Goal: Task Accomplishment & Management: Complete application form

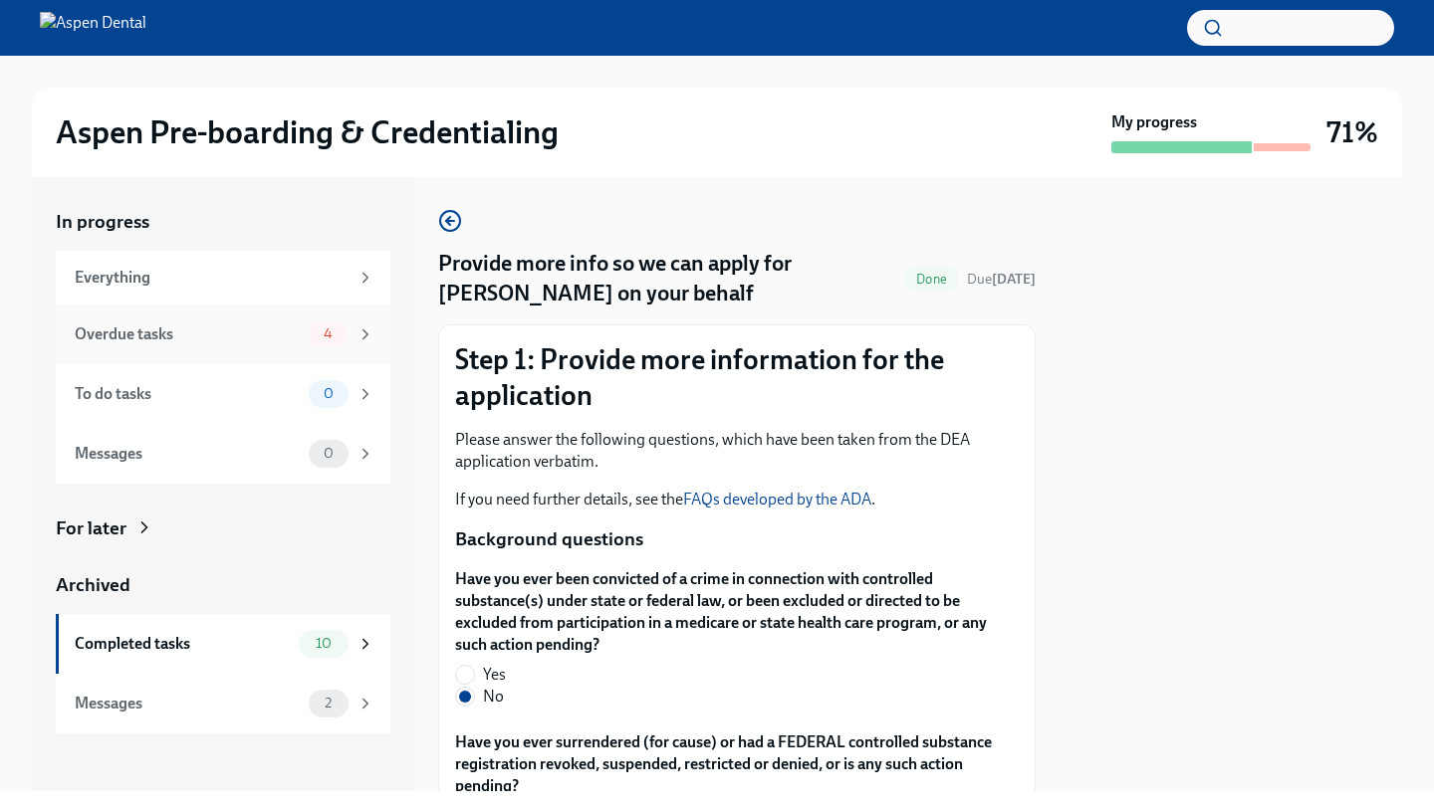
click at [283, 330] on div "Overdue tasks" at bounding box center [188, 335] width 226 height 22
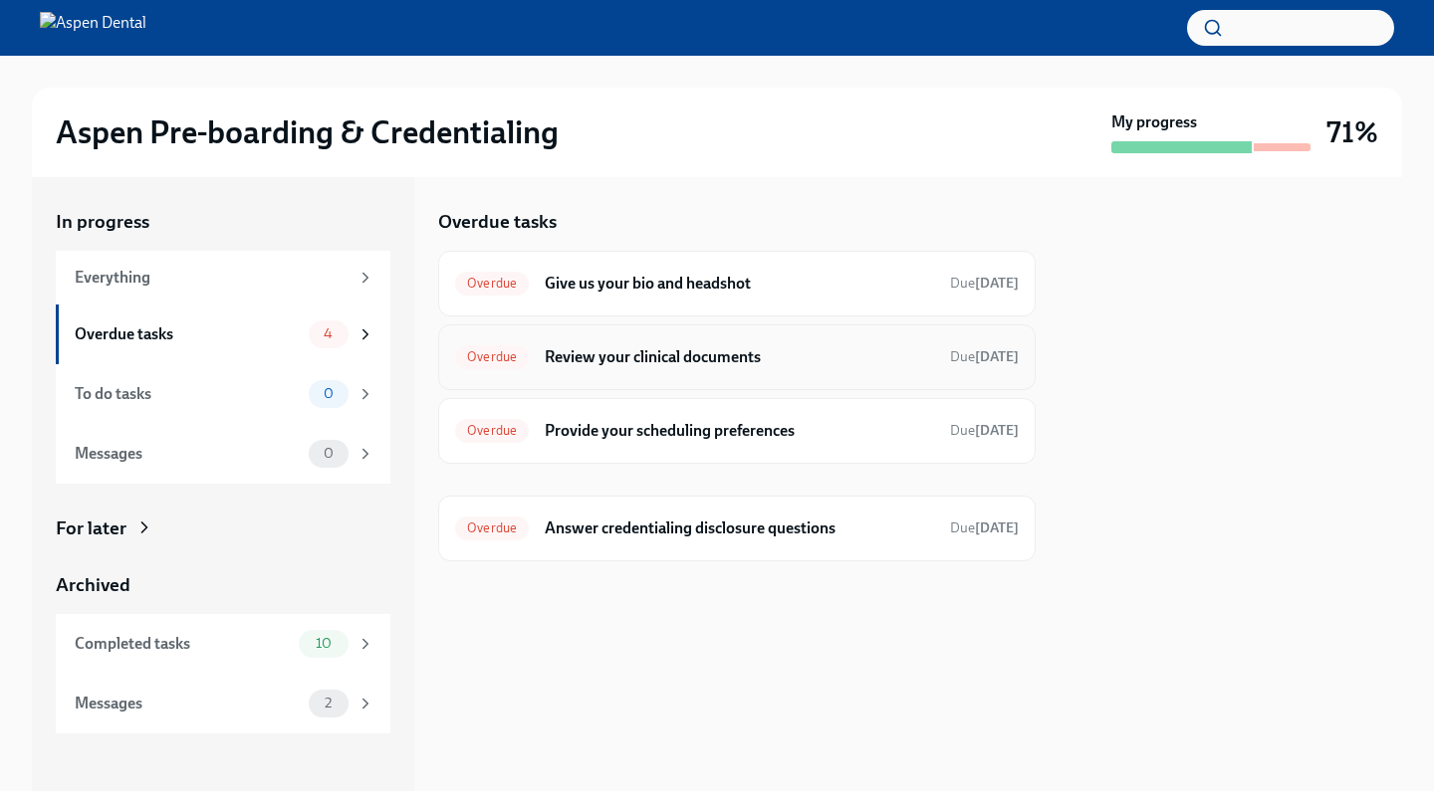
click at [491, 369] on div "Overdue Review your clinical documents Due Jul 19th" at bounding box center [736, 357] width 563 height 32
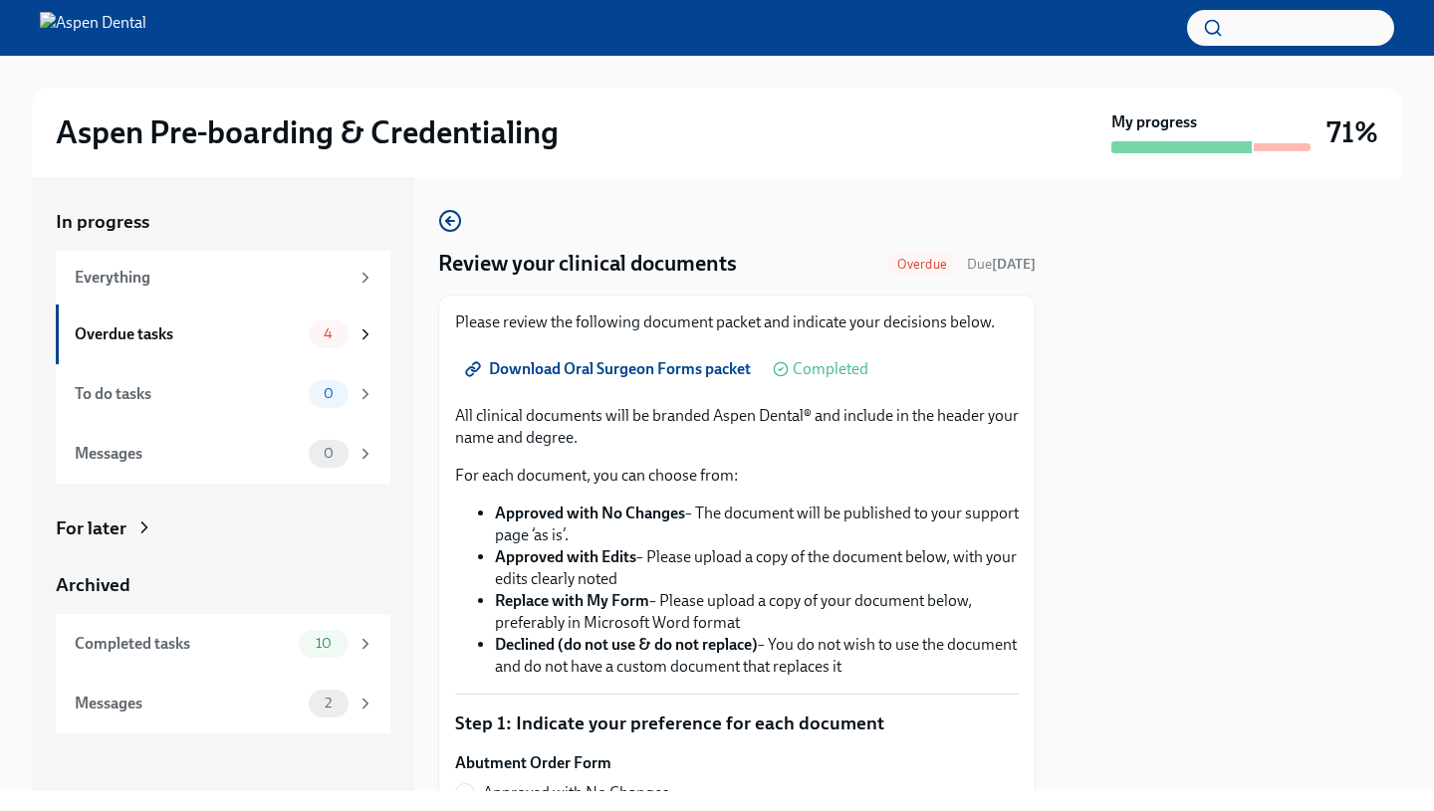
click at [568, 381] on link "Download Oral Surgeon Forms packet" at bounding box center [610, 369] width 310 height 40
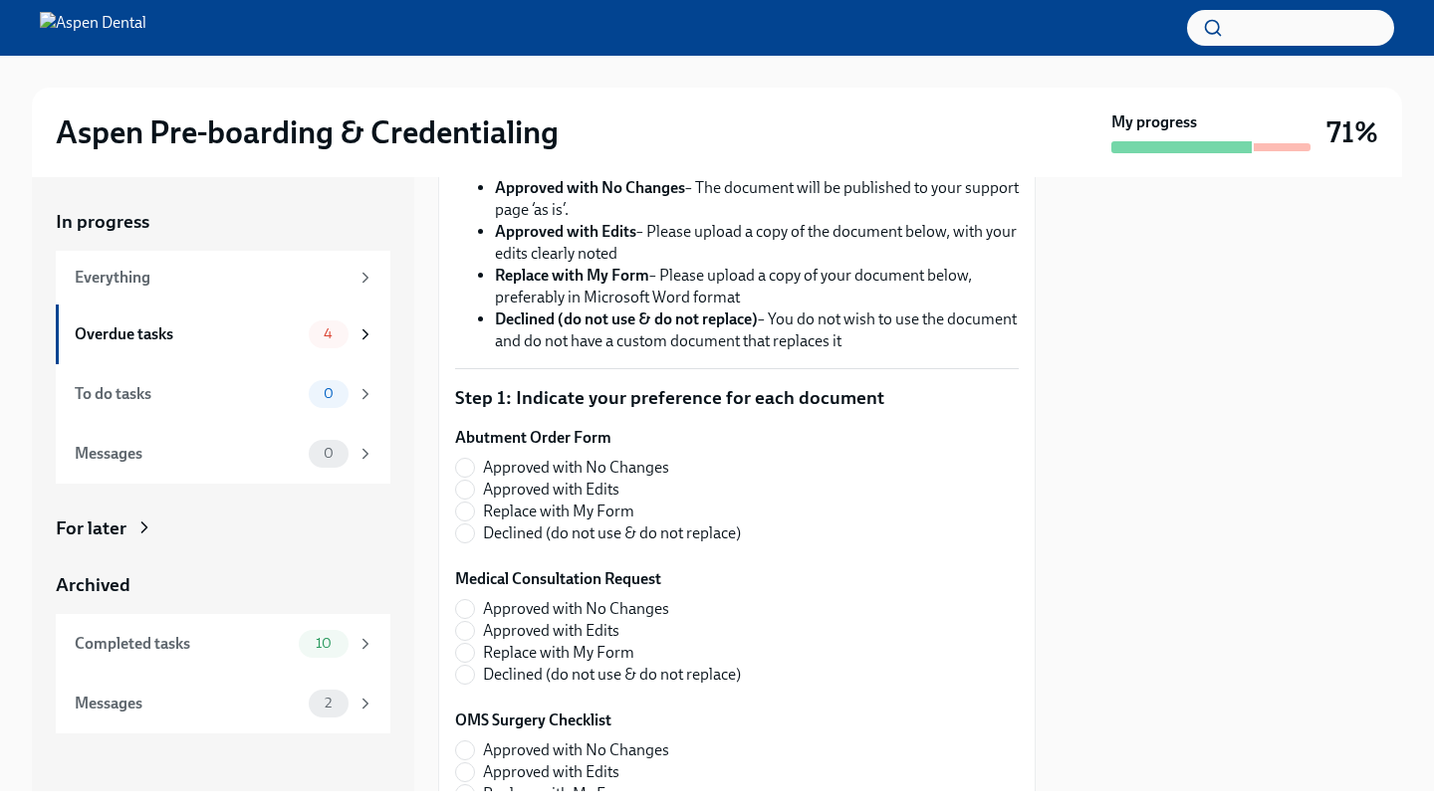
scroll to position [325, 0]
click at [473, 476] on input "Approved with No Changes" at bounding box center [465, 469] width 18 height 18
radio input "true"
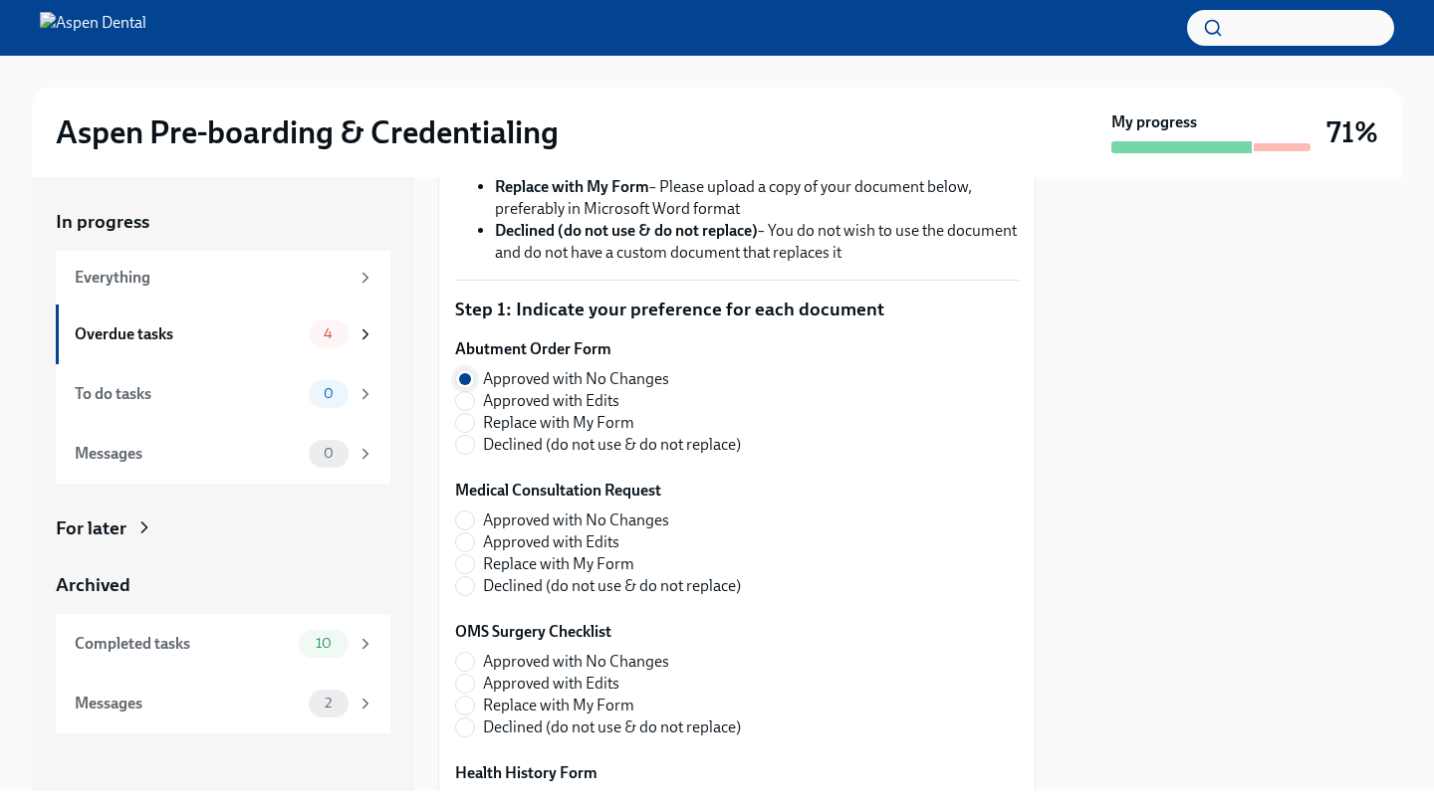
scroll to position [409, 0]
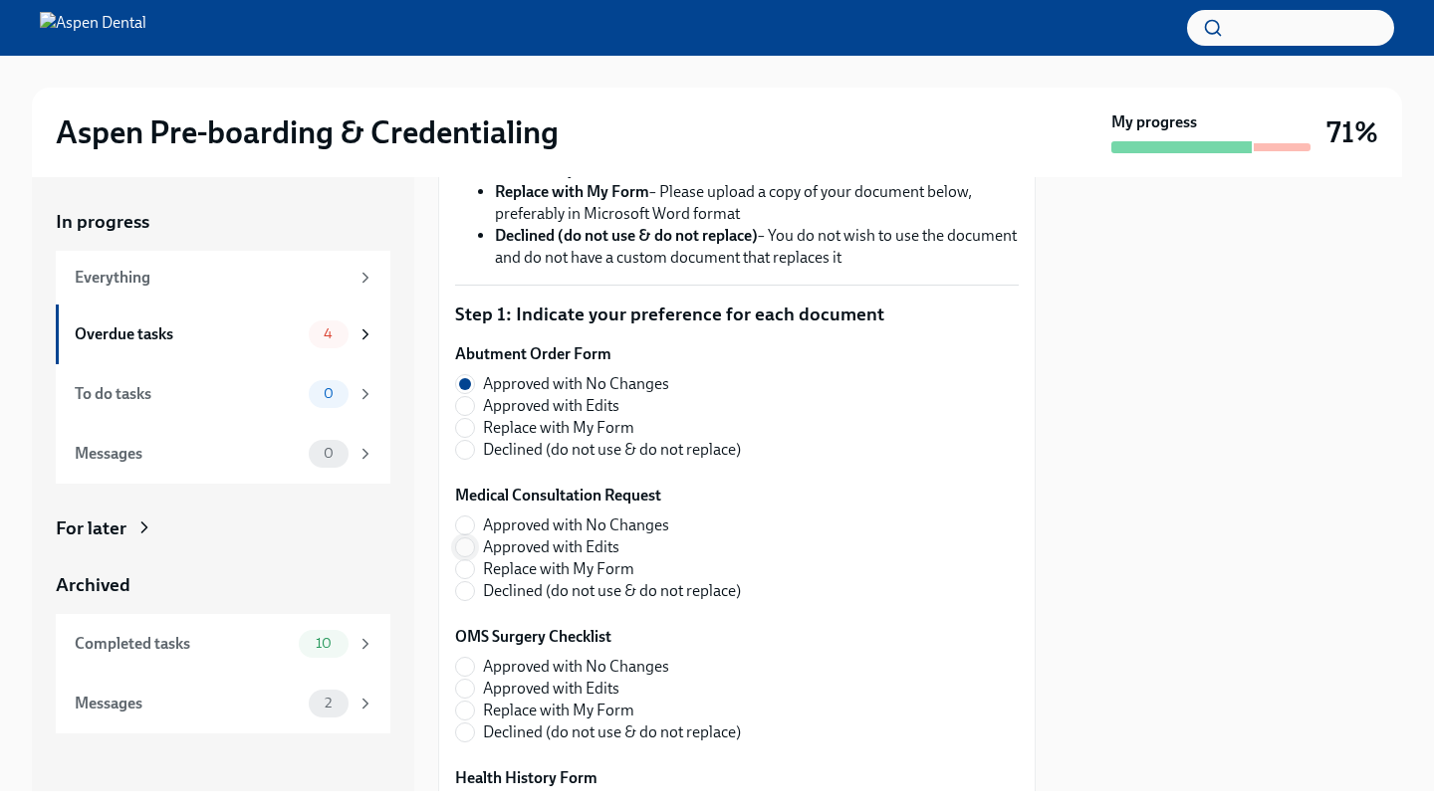
click at [461, 542] on input "Approved with Edits" at bounding box center [465, 548] width 18 height 18
radio input "true"
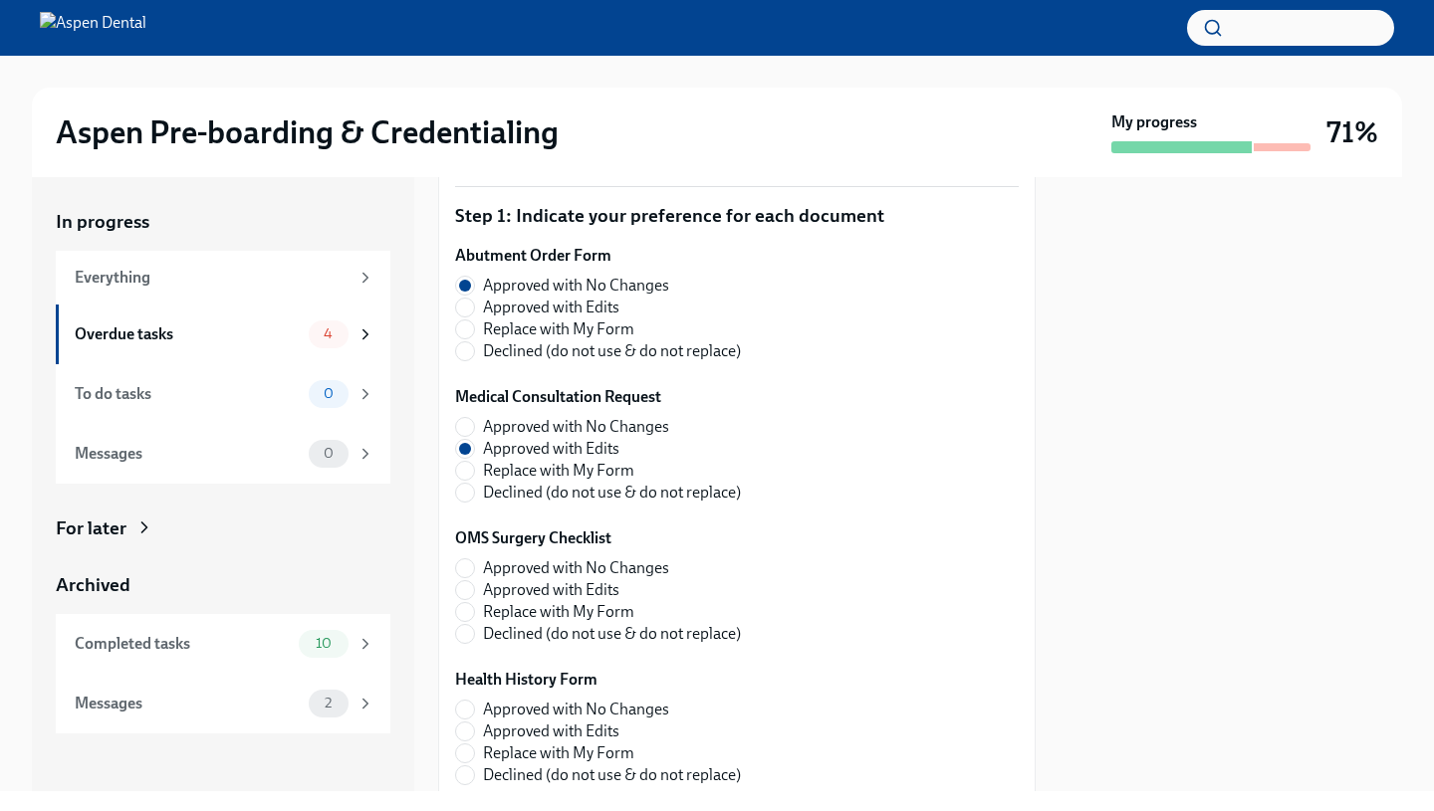
scroll to position [520, 0]
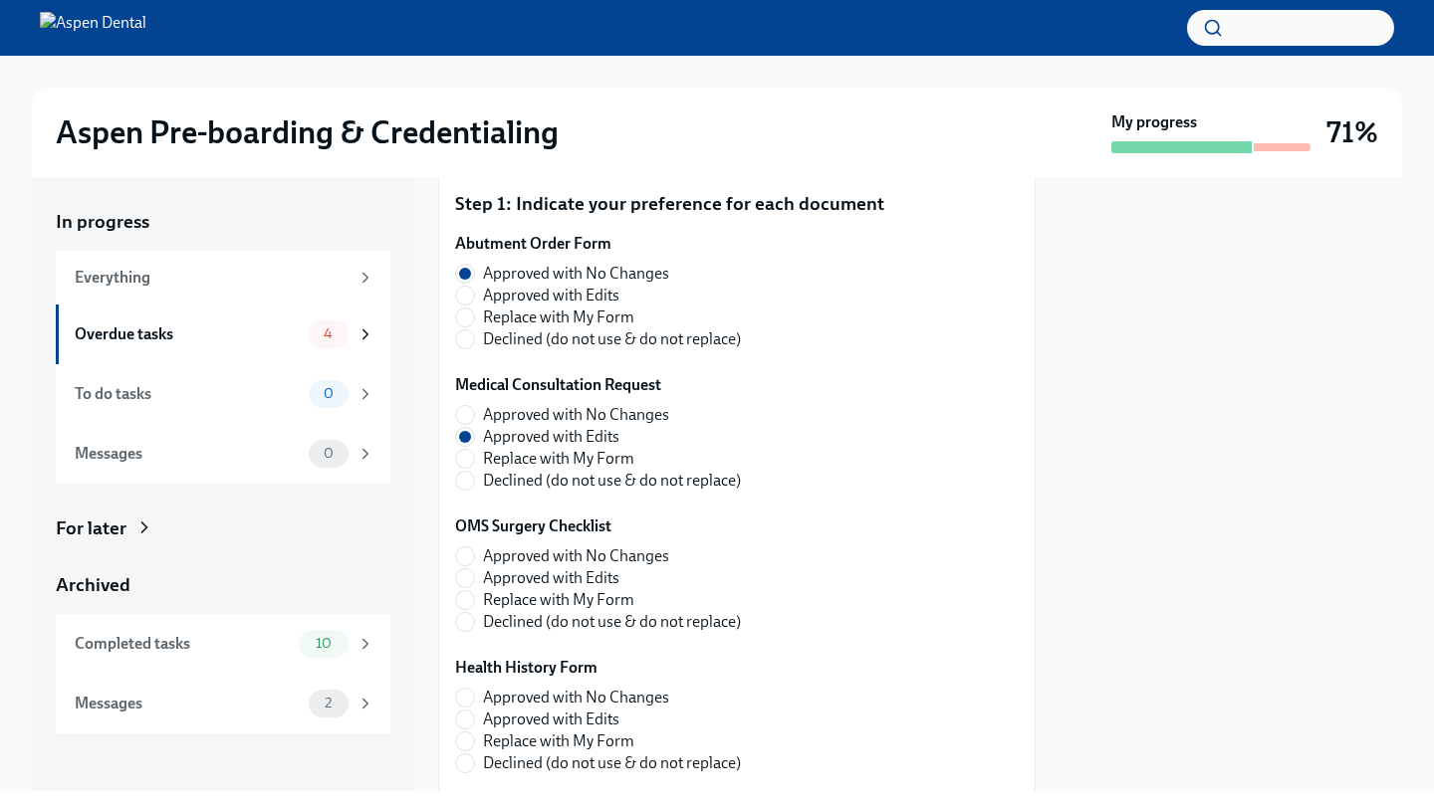
click at [474, 570] on label "Approved with Edits" at bounding box center [598, 578] width 286 height 22
click at [474, 570] on input "Approved with Edits" at bounding box center [465, 578] width 18 height 18
radio input "true"
click at [474, 574] on label "Approved with Edits" at bounding box center [598, 578] width 286 height 22
click at [474, 574] on input "Approved with Edits" at bounding box center [465, 578] width 18 height 18
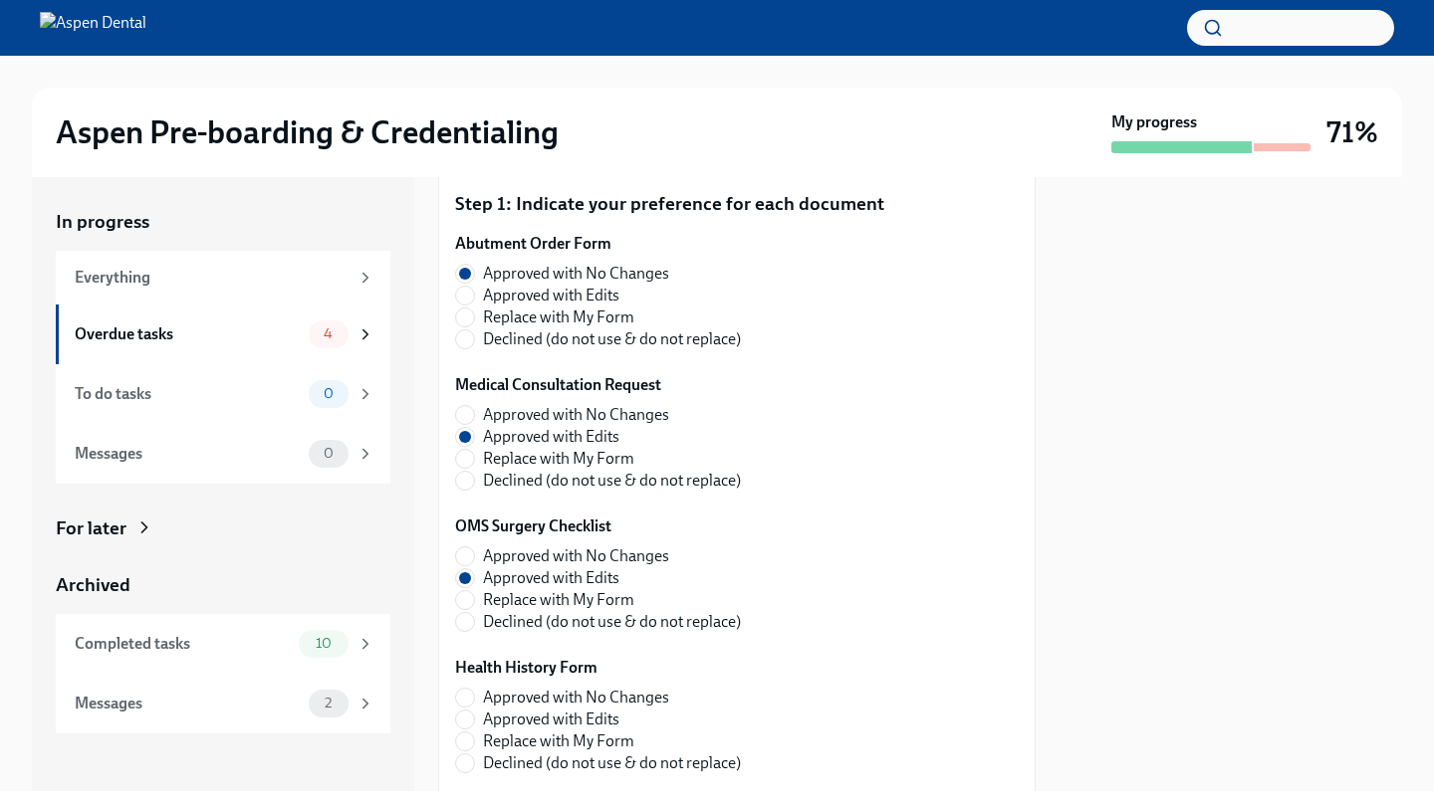
click at [474, 563] on label "Approved with No Changes" at bounding box center [598, 557] width 286 height 22
click at [474, 563] on input "Approved with No Changes" at bounding box center [465, 557] width 18 height 18
radio input "true"
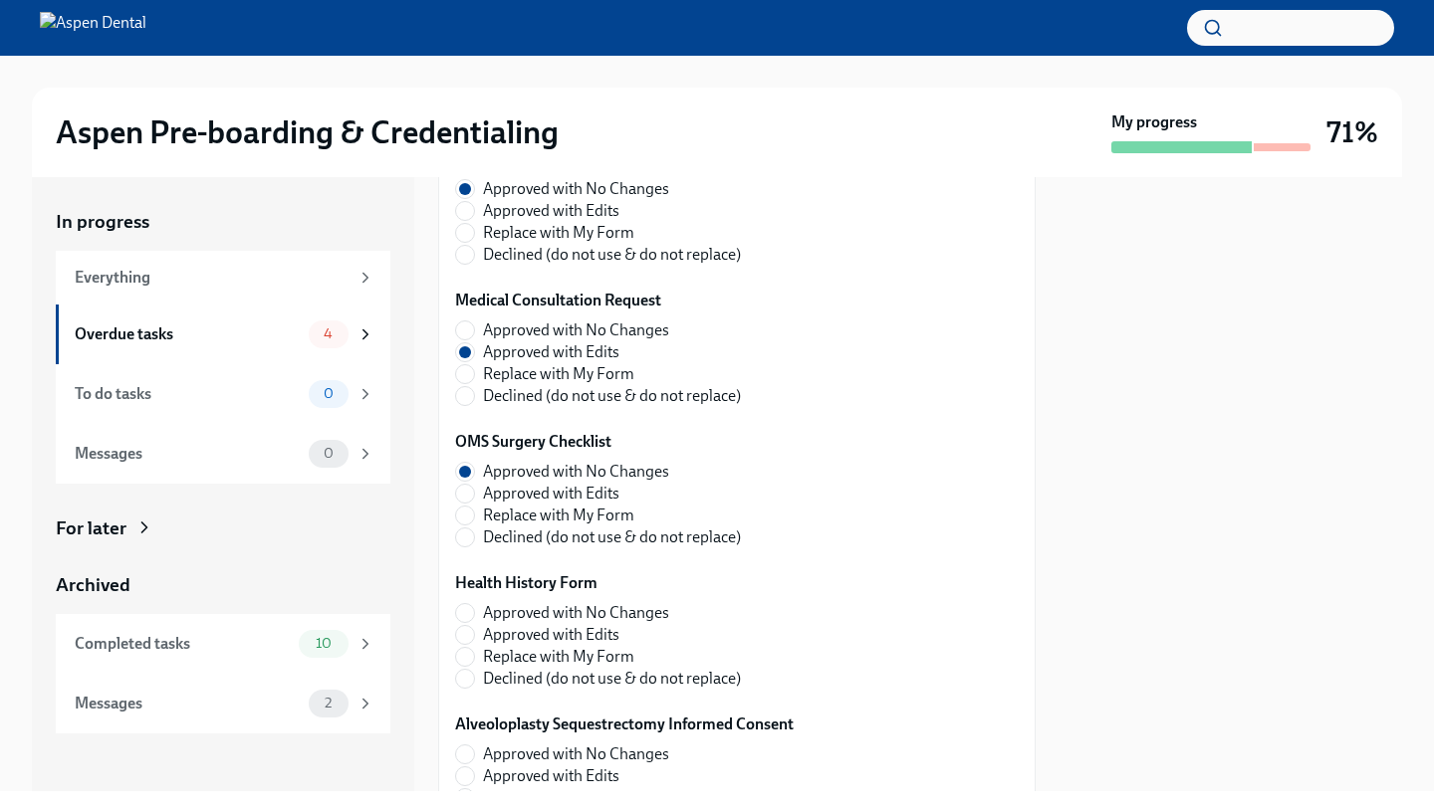
scroll to position [625, 0]
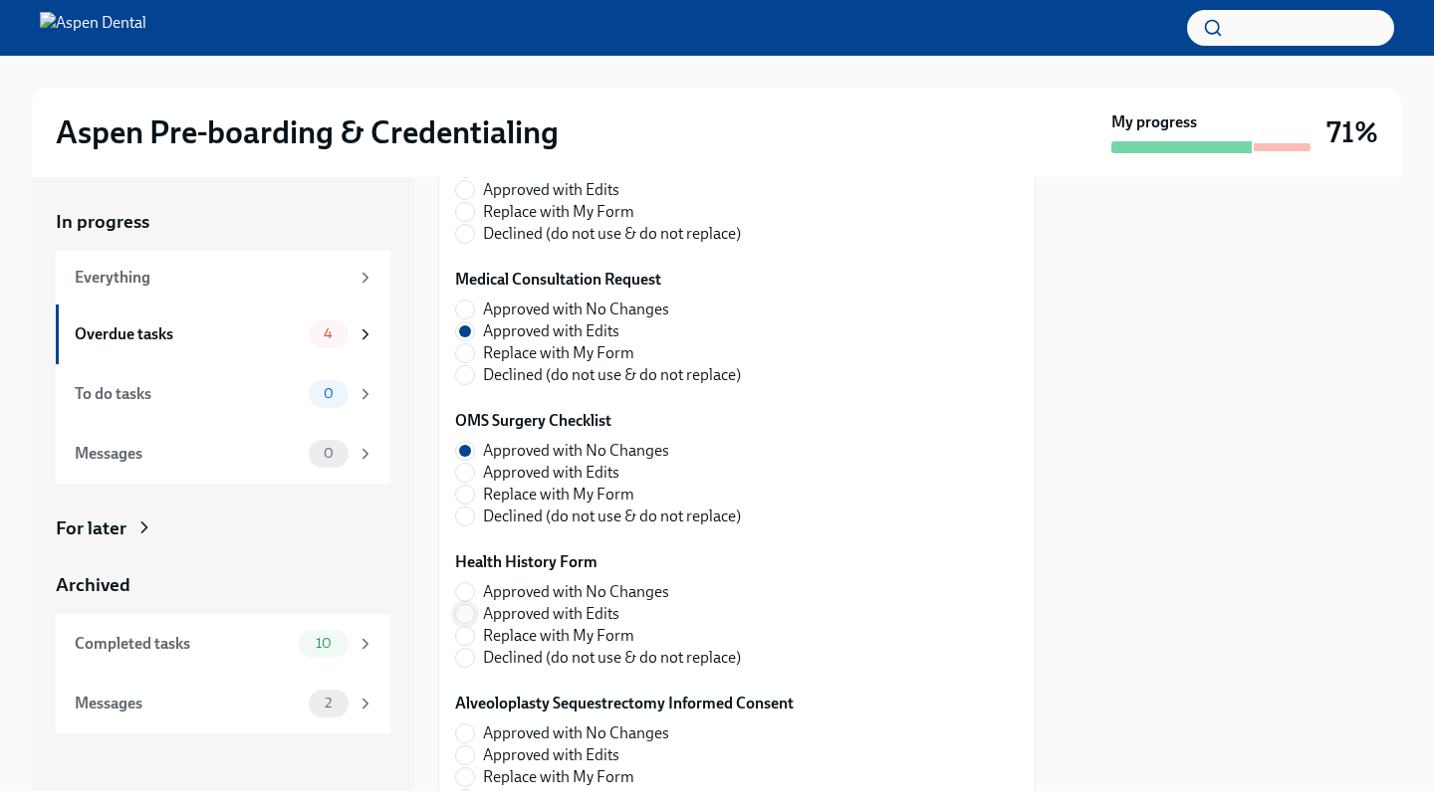
click at [470, 610] on input "Approved with Edits" at bounding box center [465, 614] width 18 height 18
radio input "true"
click at [470, 600] on input "Approved with No Changes" at bounding box center [465, 592] width 18 height 18
radio input "true"
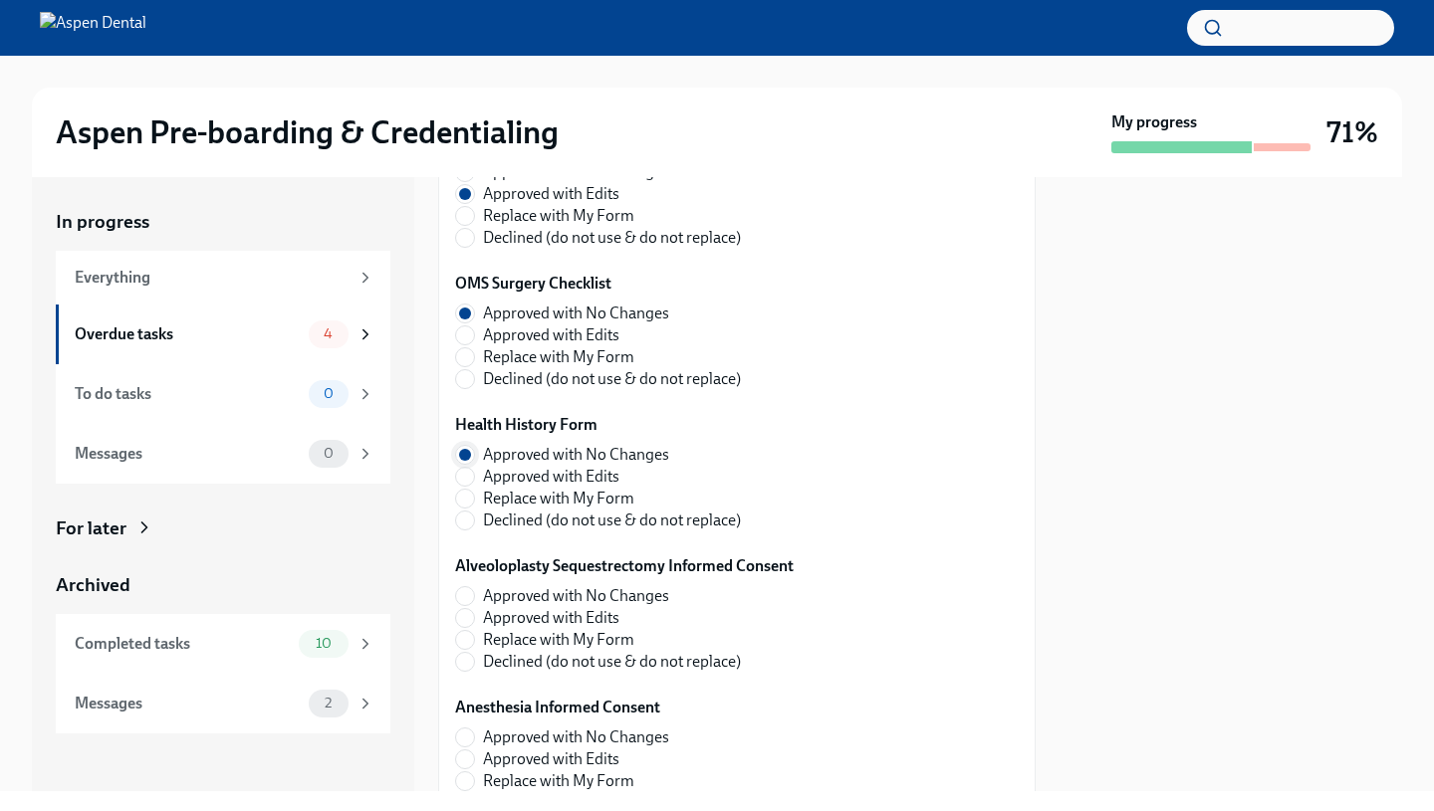
scroll to position [764, 0]
click at [468, 589] on input "Approved with No Changes" at bounding box center [465, 595] width 18 height 18
radio input "true"
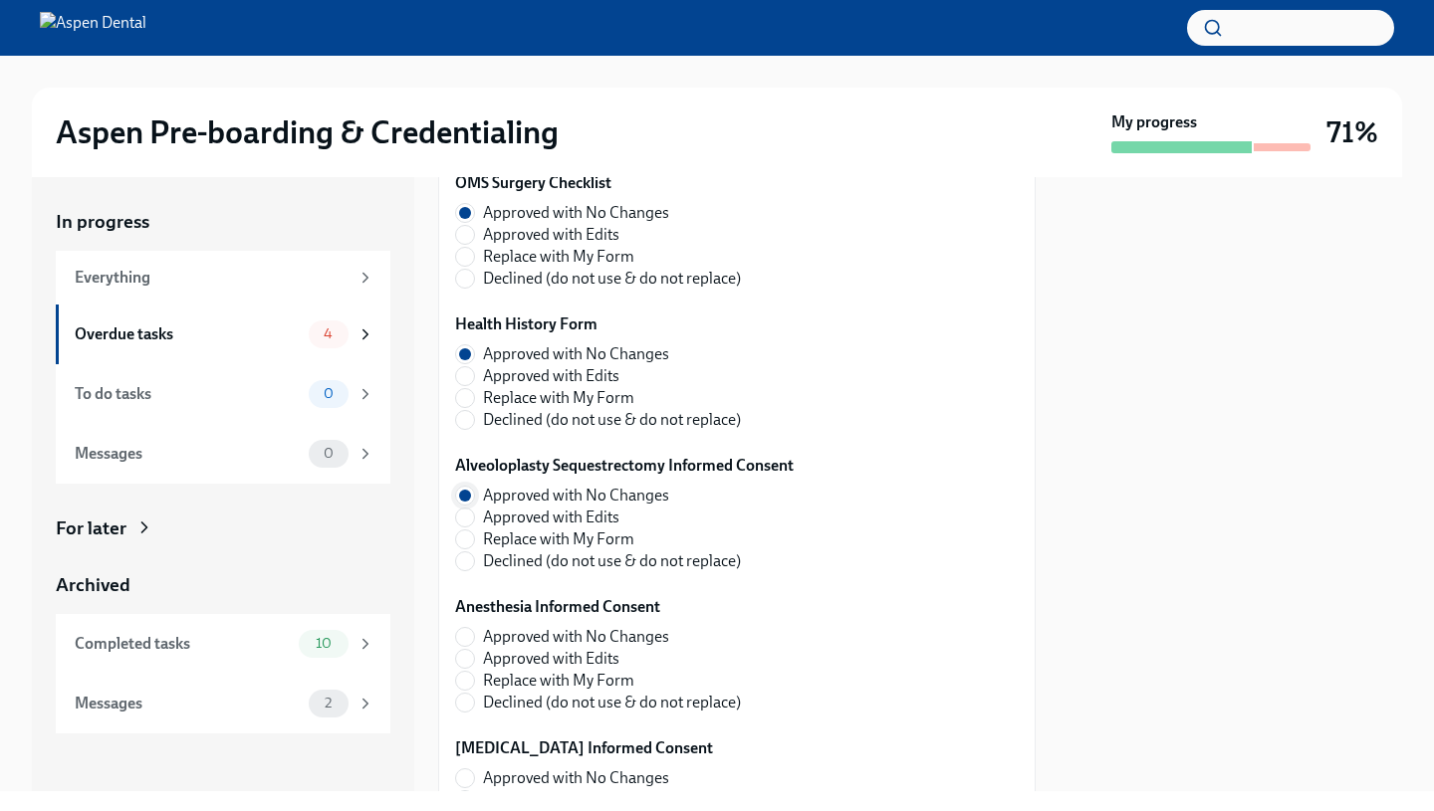
scroll to position [864, 0]
click at [467, 636] on input "Approved with No Changes" at bounding box center [465, 636] width 18 height 18
radio input "true"
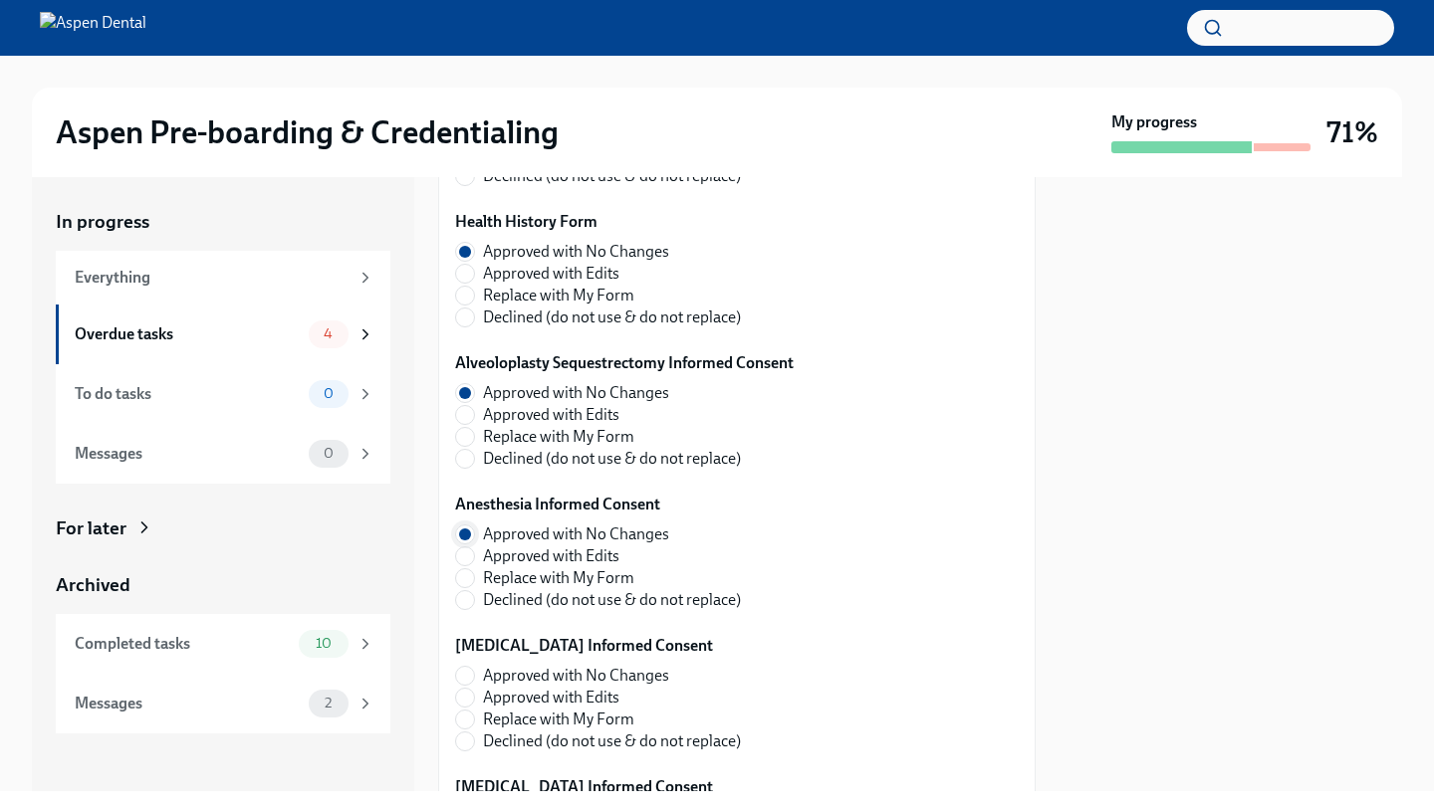
scroll to position [975, 0]
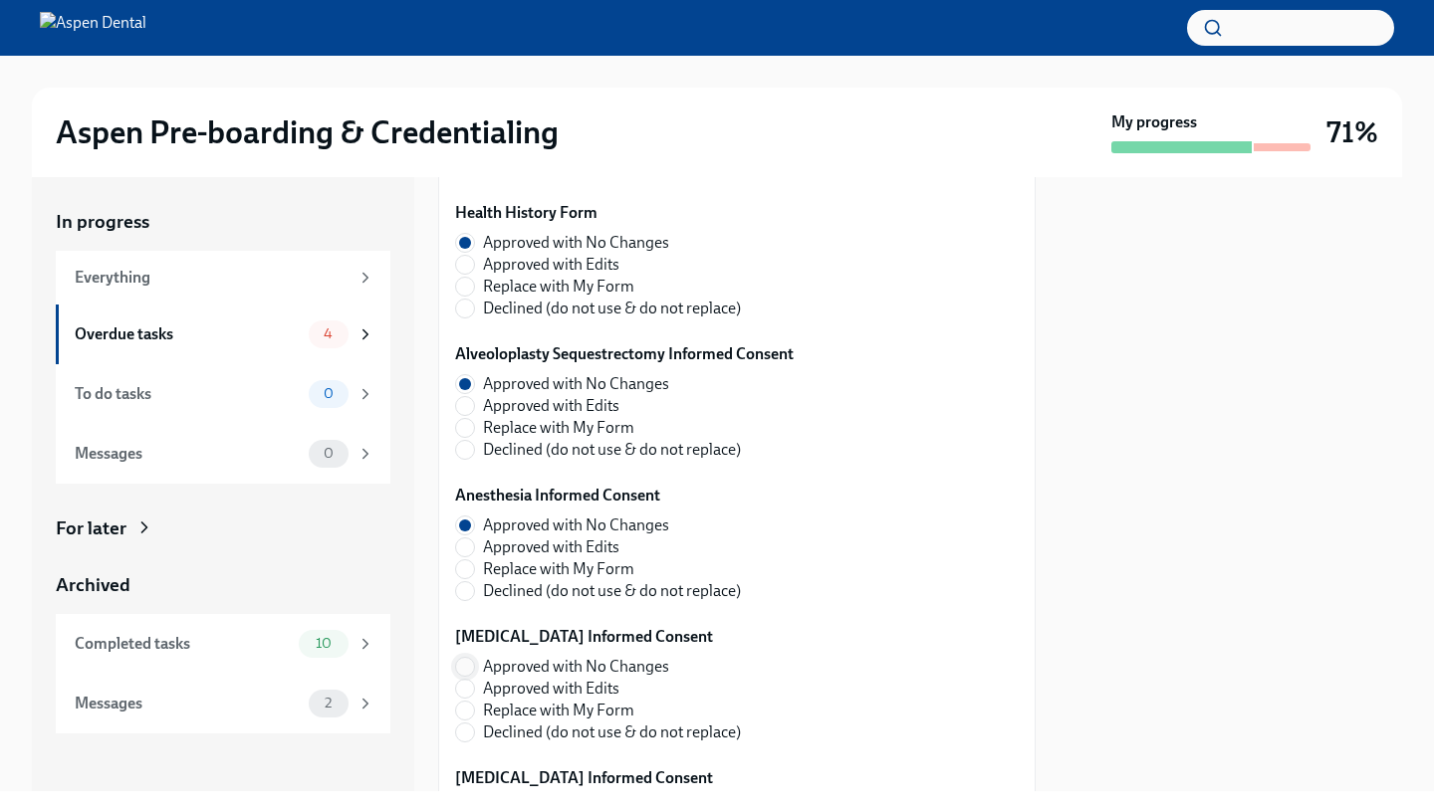
click at [467, 663] on input "Approved with No Changes" at bounding box center [465, 667] width 18 height 18
radio input "true"
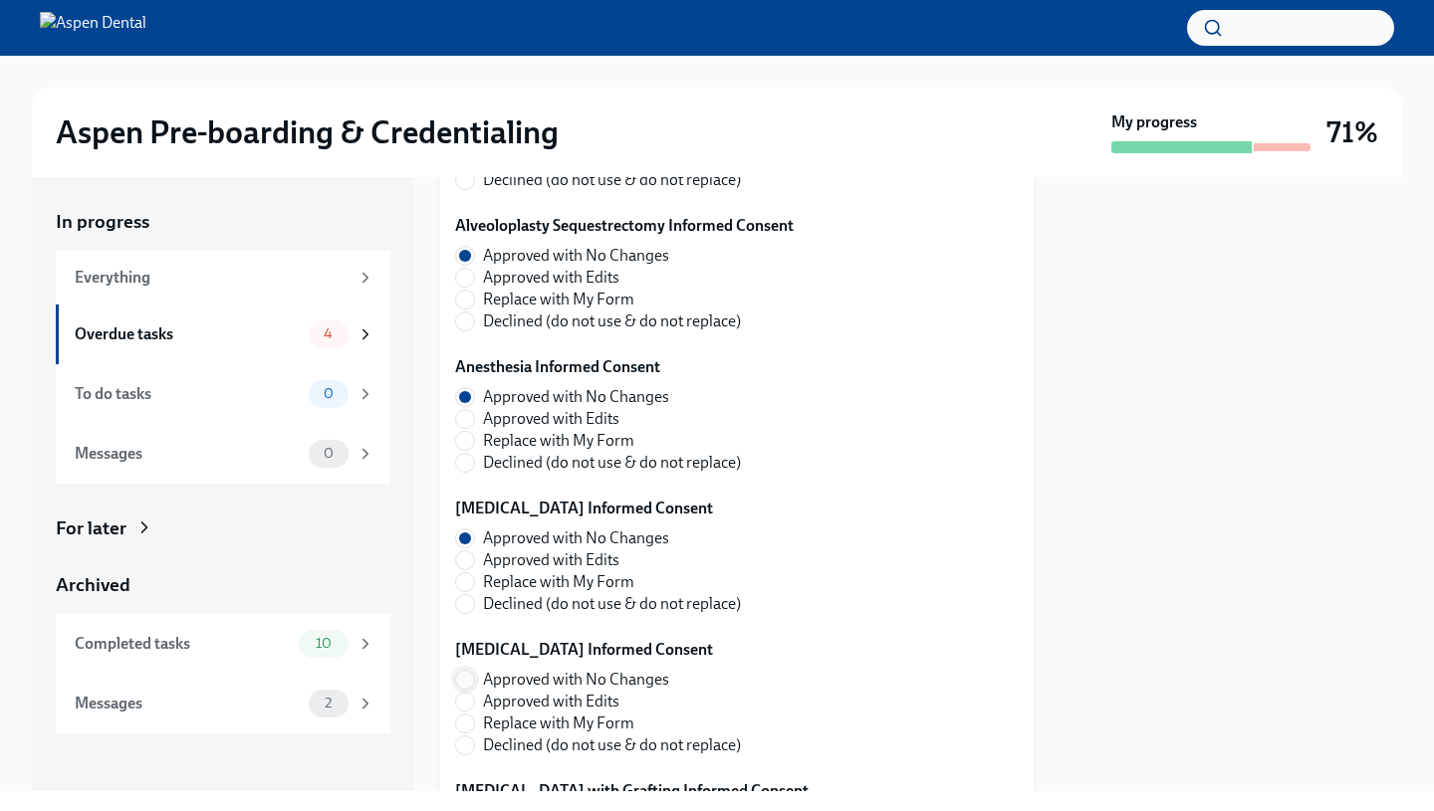
click at [465, 673] on input "Approved with No Changes" at bounding box center [465, 680] width 18 height 18
radio input "true"
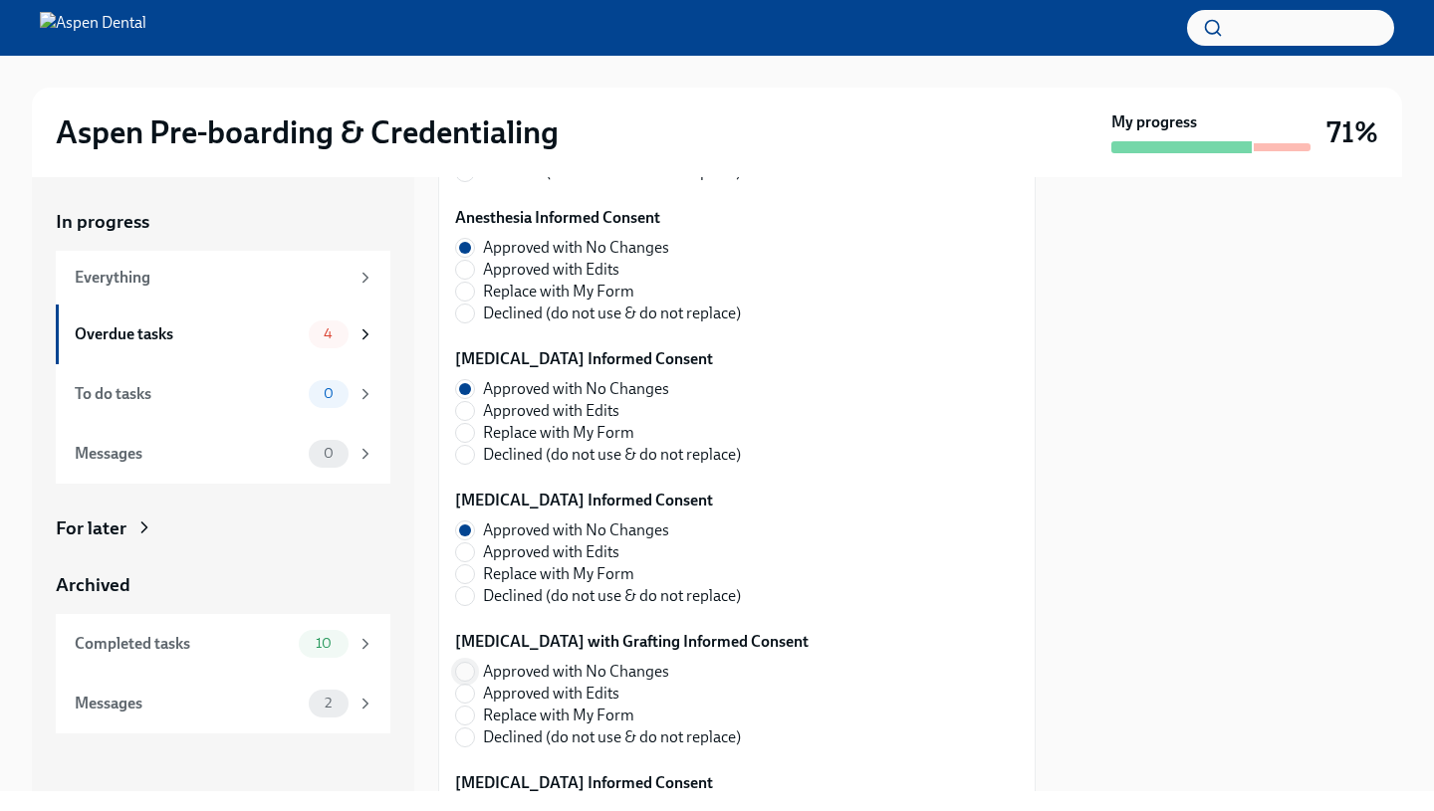
click at [465, 680] on input "Approved with No Changes" at bounding box center [465, 672] width 18 height 18
radio input "true"
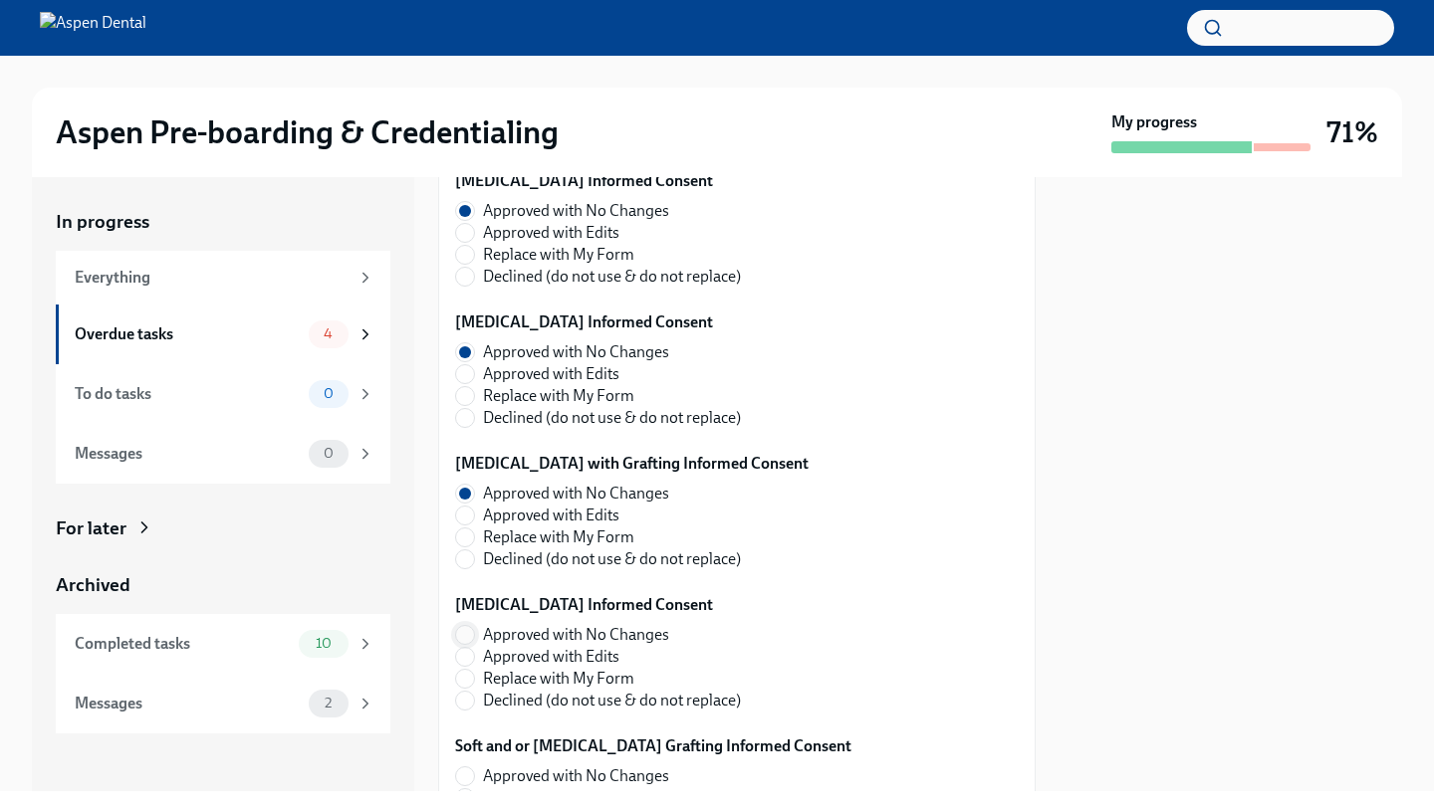
click at [467, 643] on input "Approved with No Changes" at bounding box center [465, 635] width 18 height 18
radio input "true"
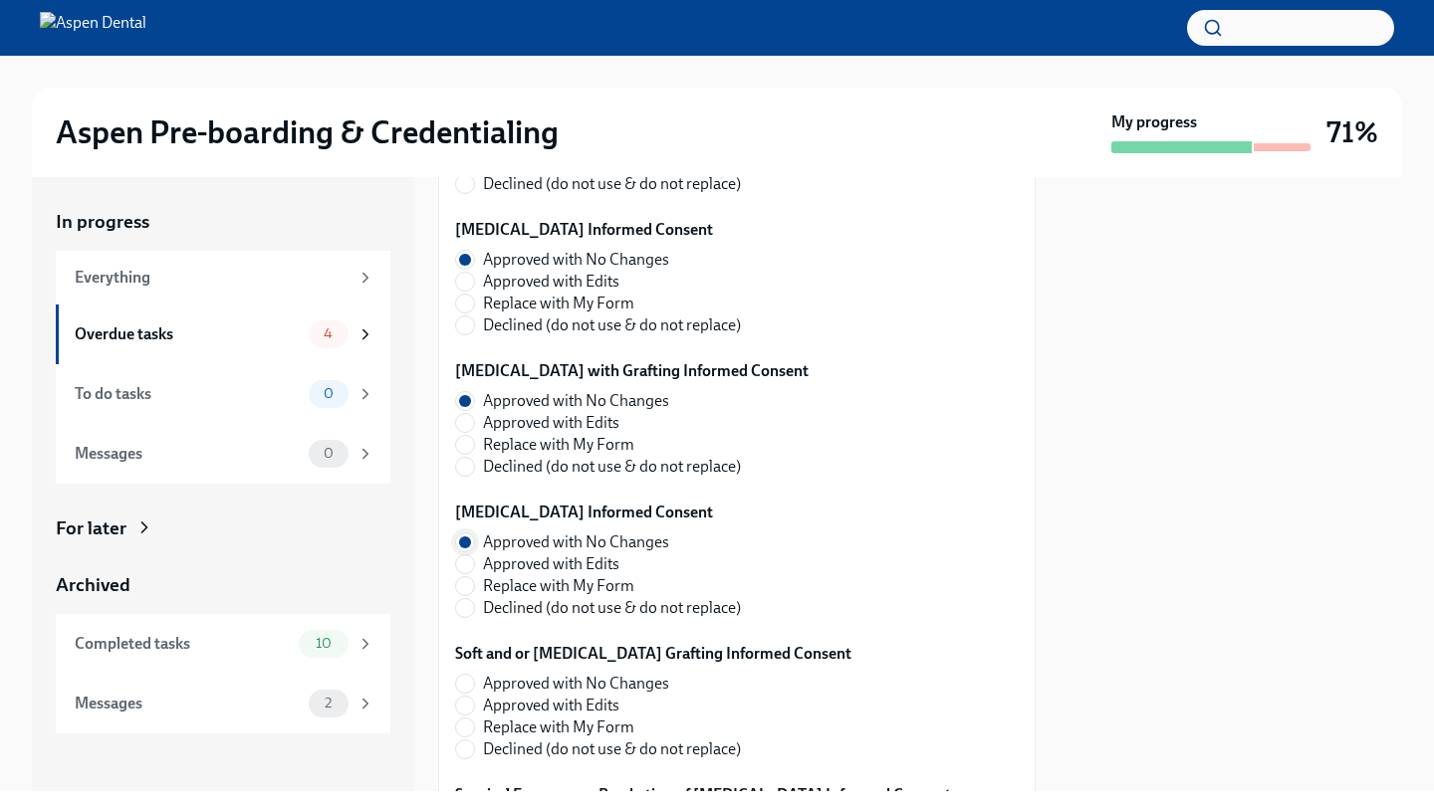
scroll to position [1542, 0]
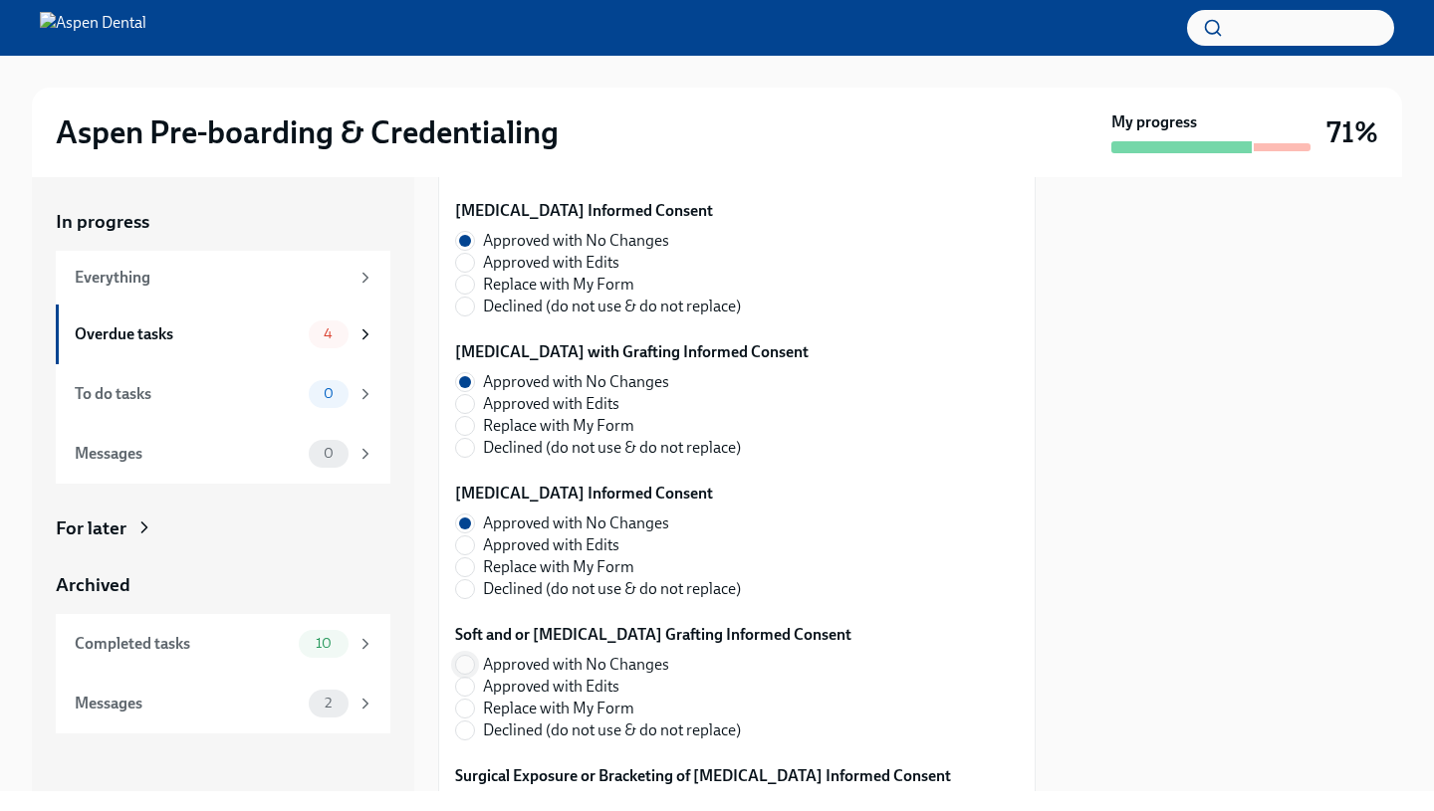
click at [465, 658] on input "Approved with No Changes" at bounding box center [465, 665] width 18 height 18
radio input "true"
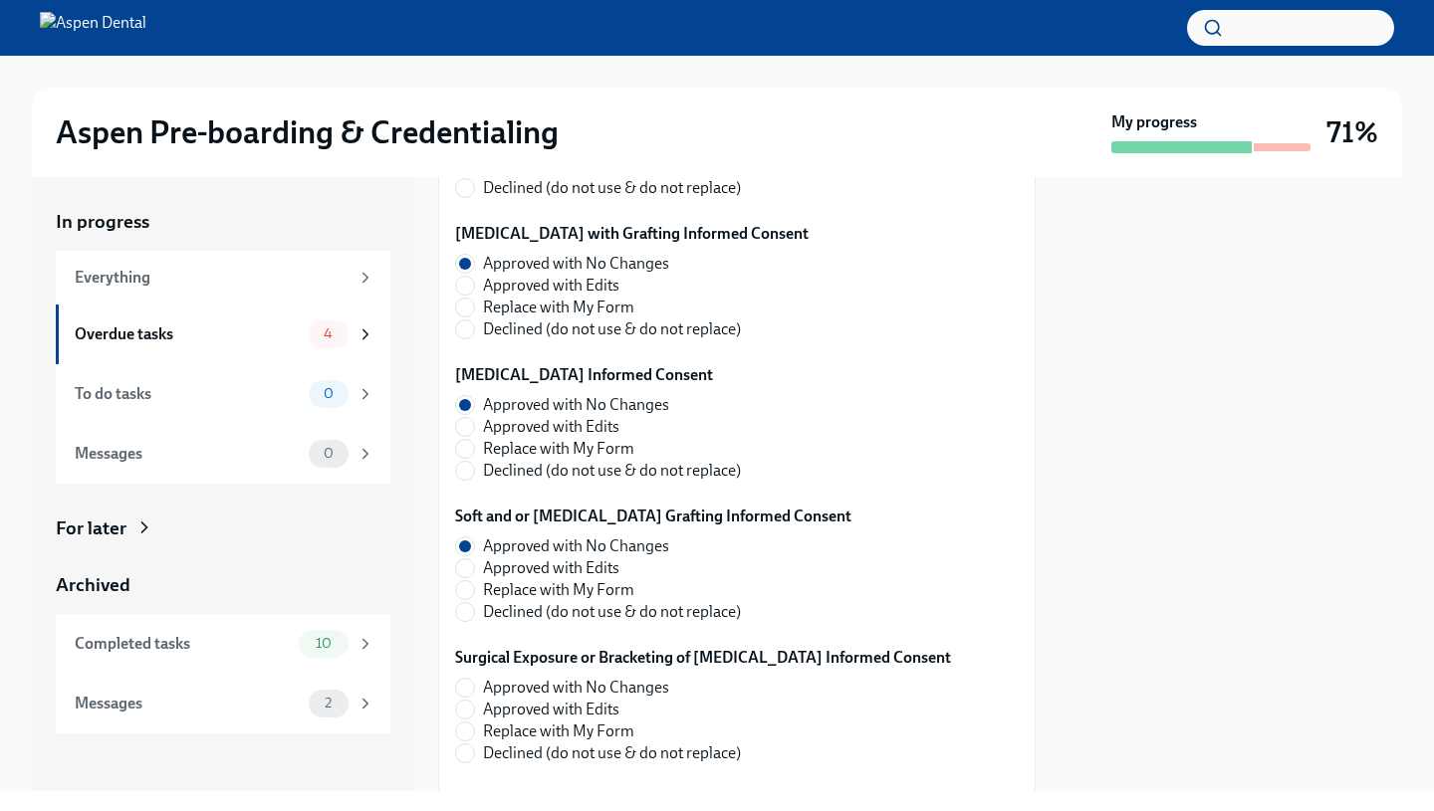
scroll to position [1662, 0]
click at [466, 684] on input "Approved with No Changes" at bounding box center [465, 687] width 18 height 18
radio input "true"
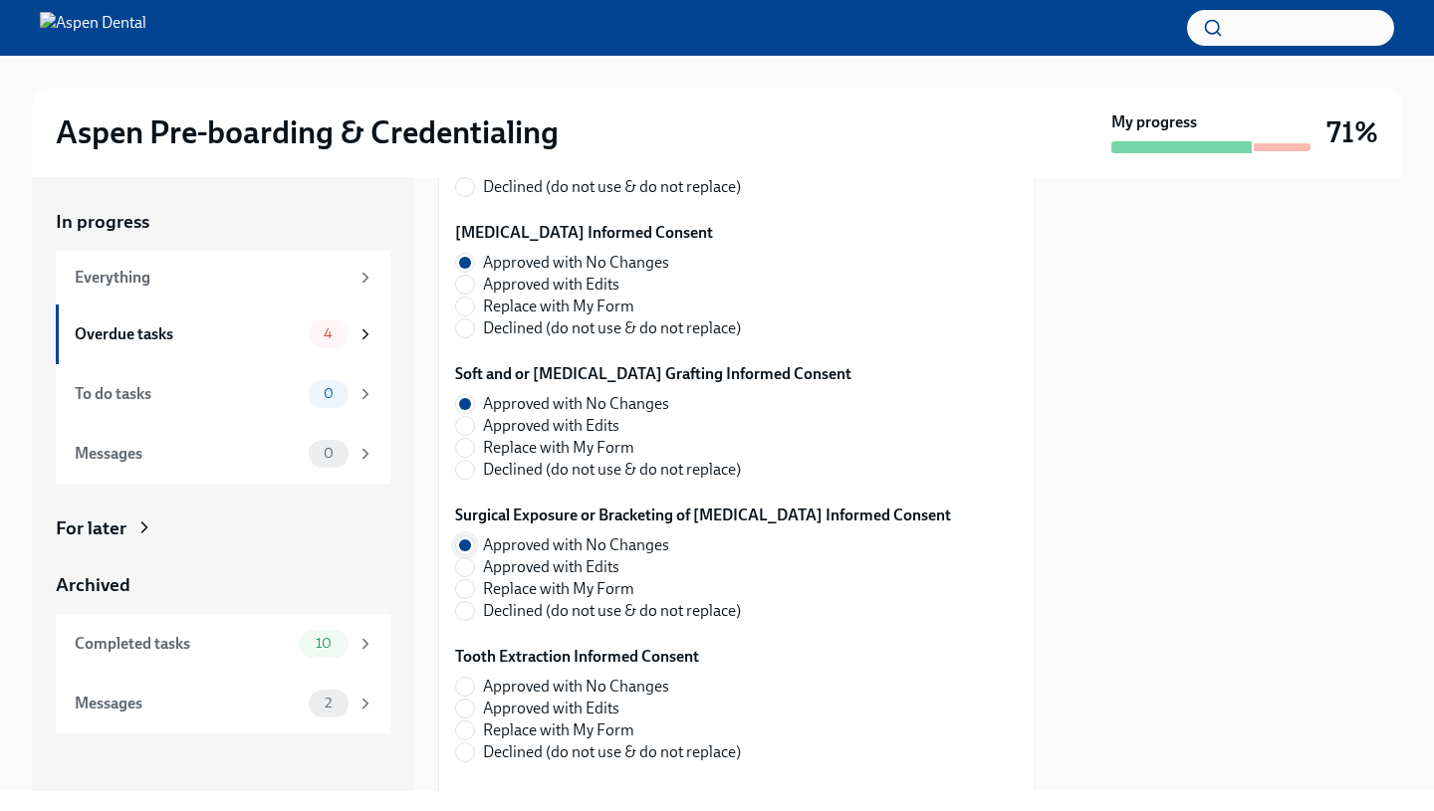
scroll to position [1833, 0]
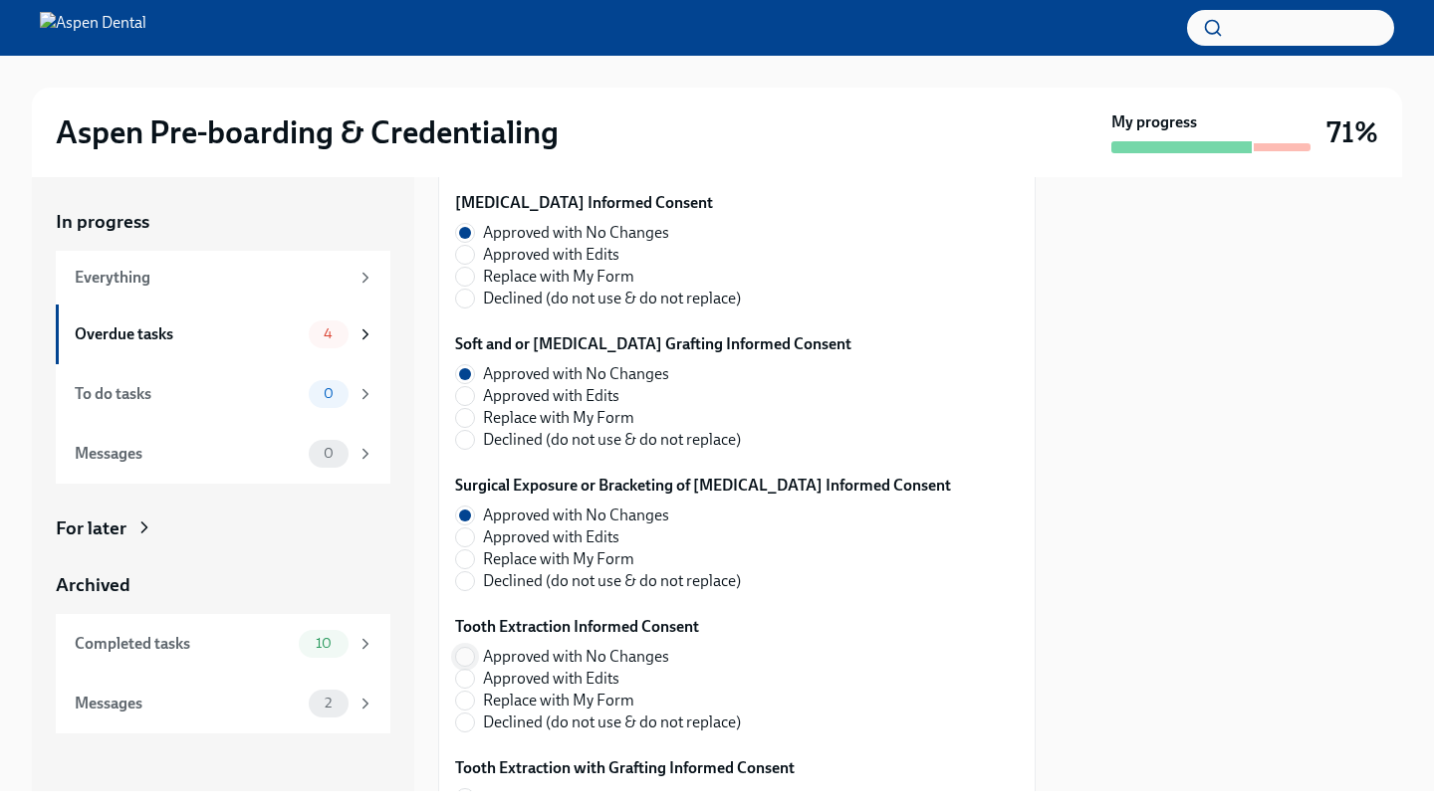
click at [466, 657] on input "Approved with No Changes" at bounding box center [465, 657] width 18 height 18
radio input "true"
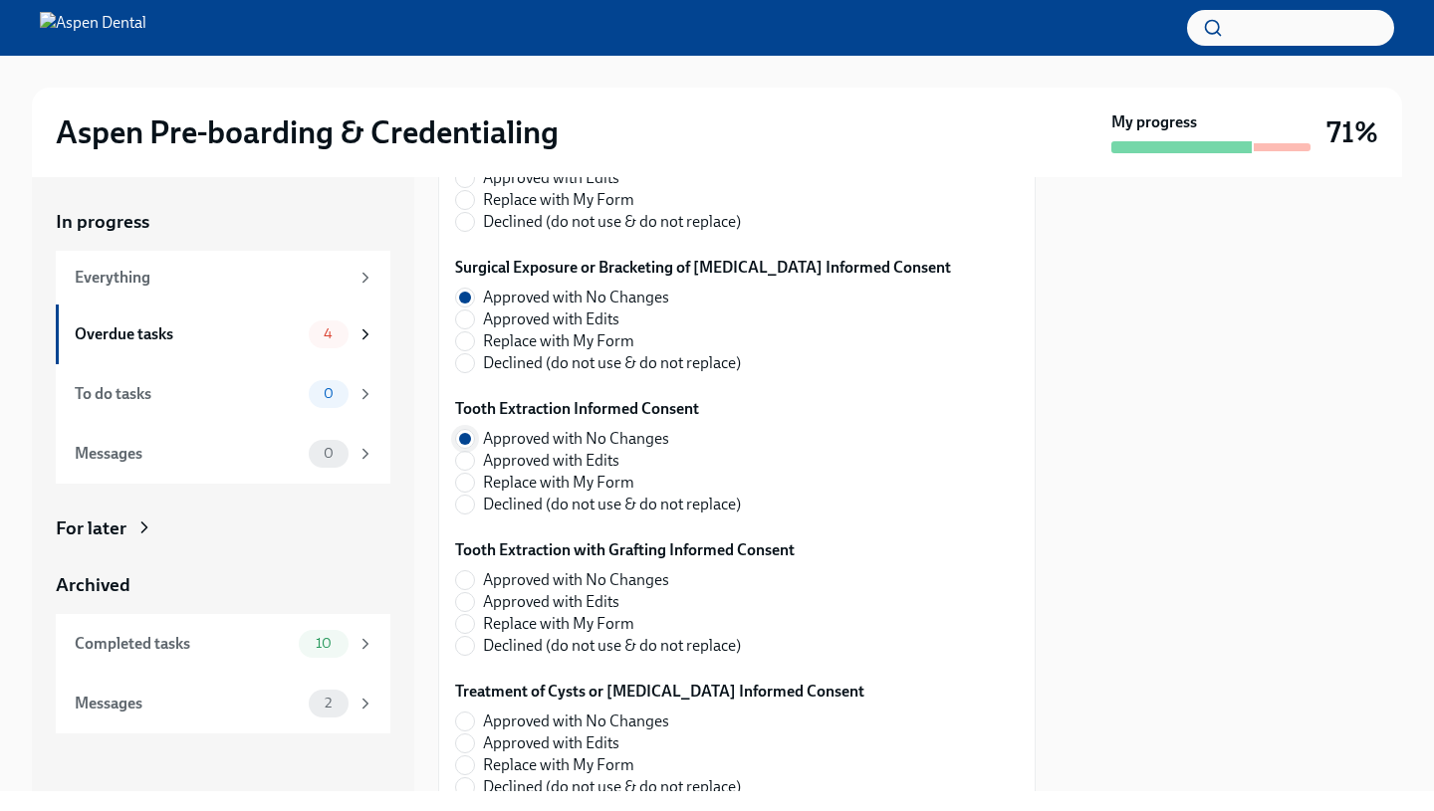
scroll to position [2098, 0]
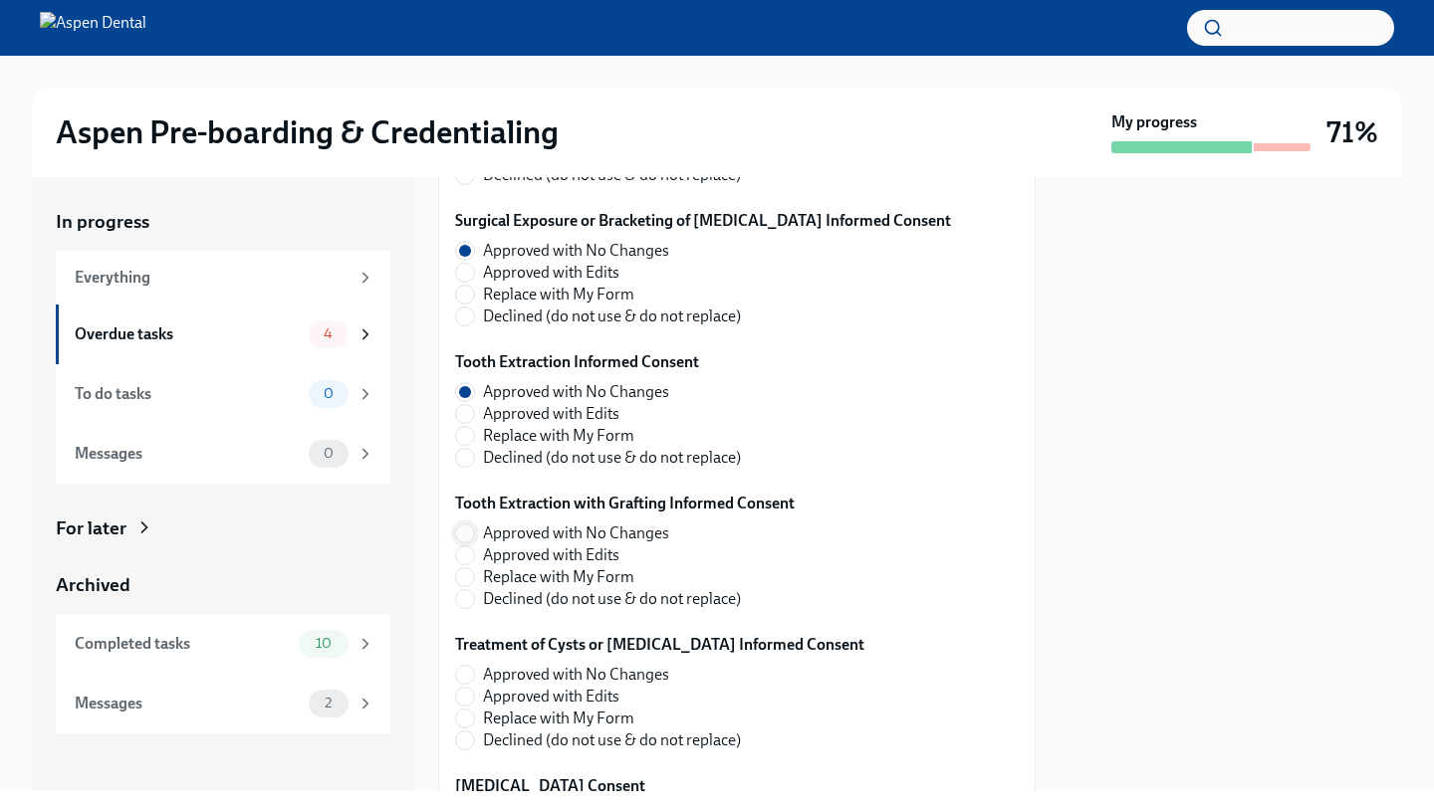
click at [461, 536] on input "Approved with No Changes" at bounding box center [465, 534] width 18 height 18
radio input "true"
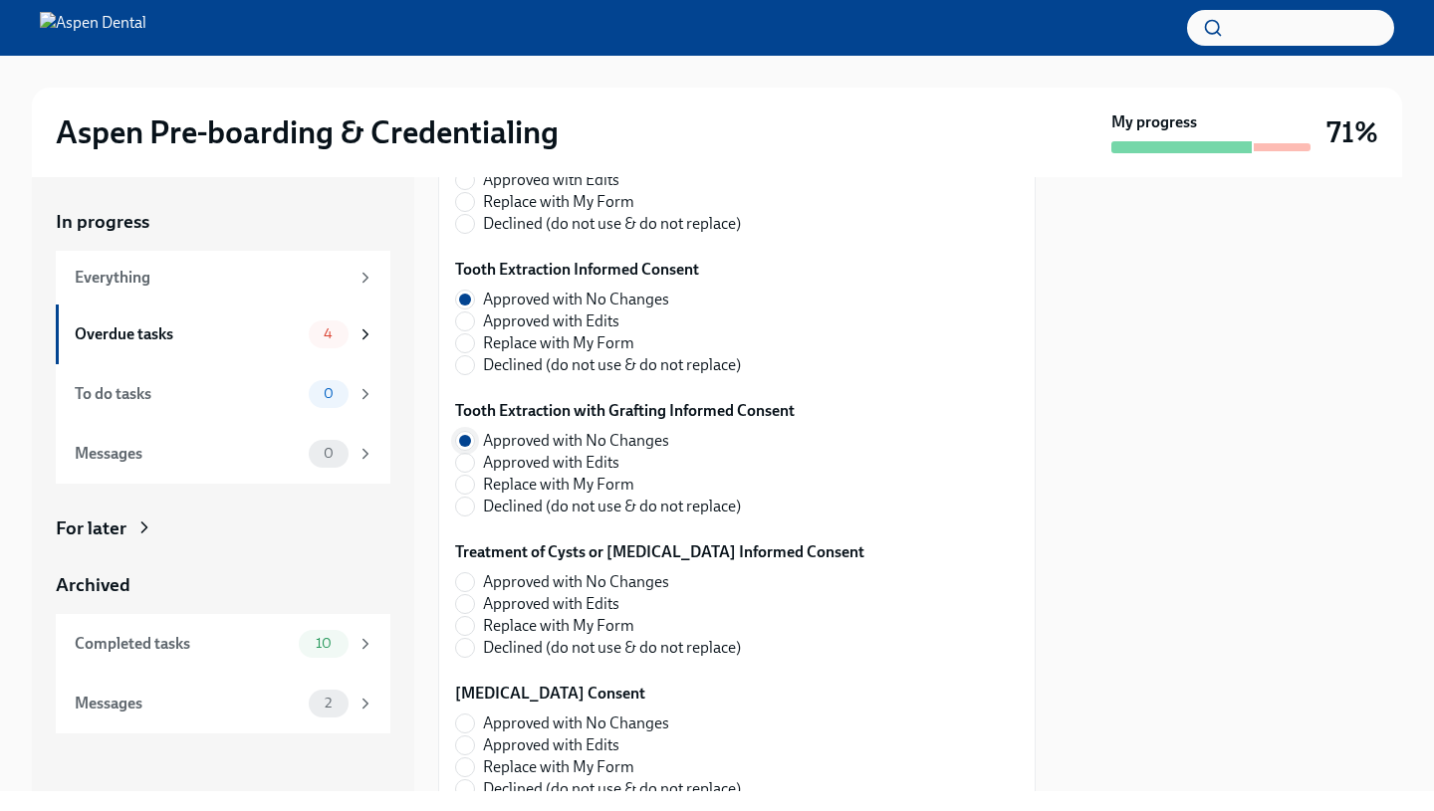
scroll to position [2191, 0]
click at [468, 581] on input "Approved with No Changes" at bounding box center [465, 581] width 18 height 18
radio input "true"
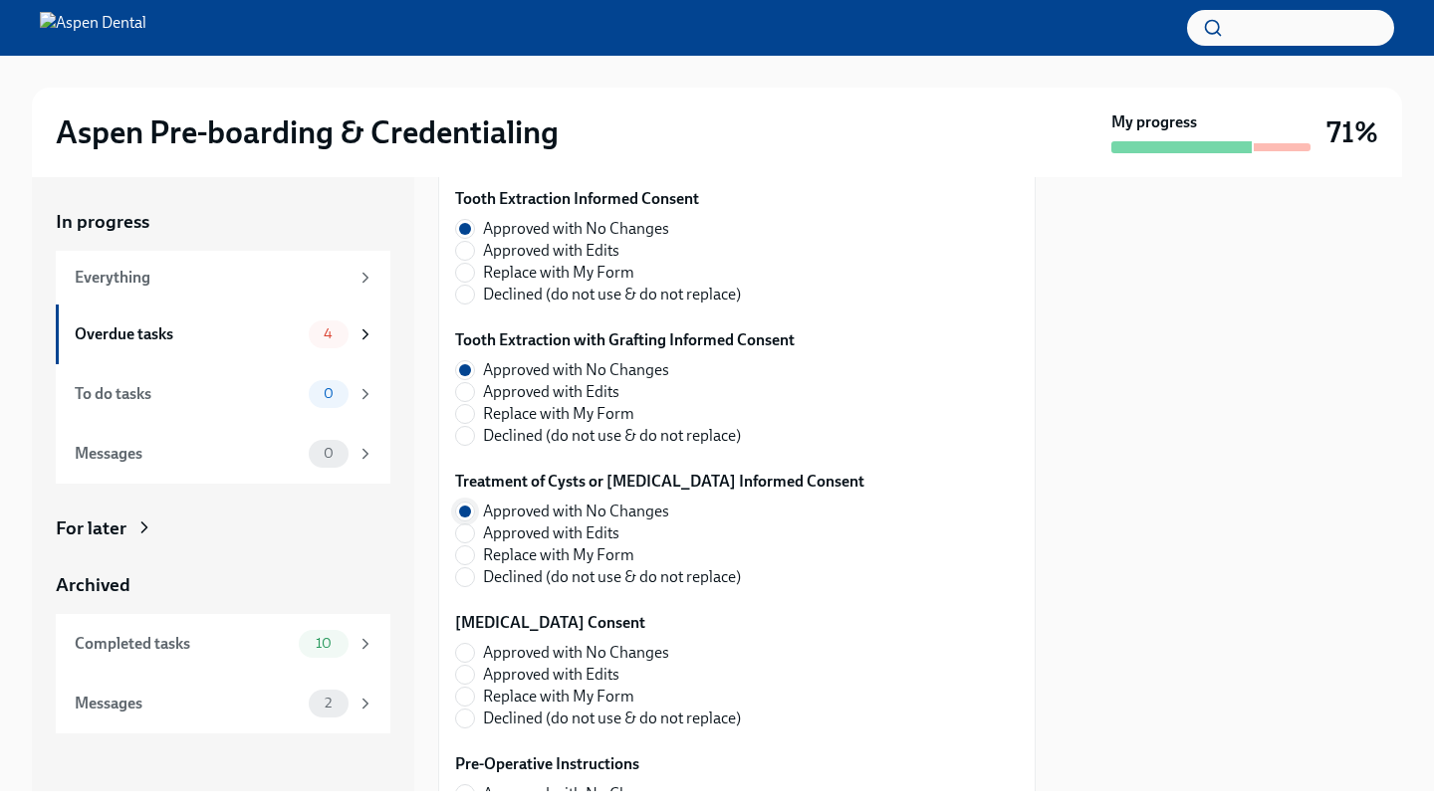
scroll to position [2281, 0]
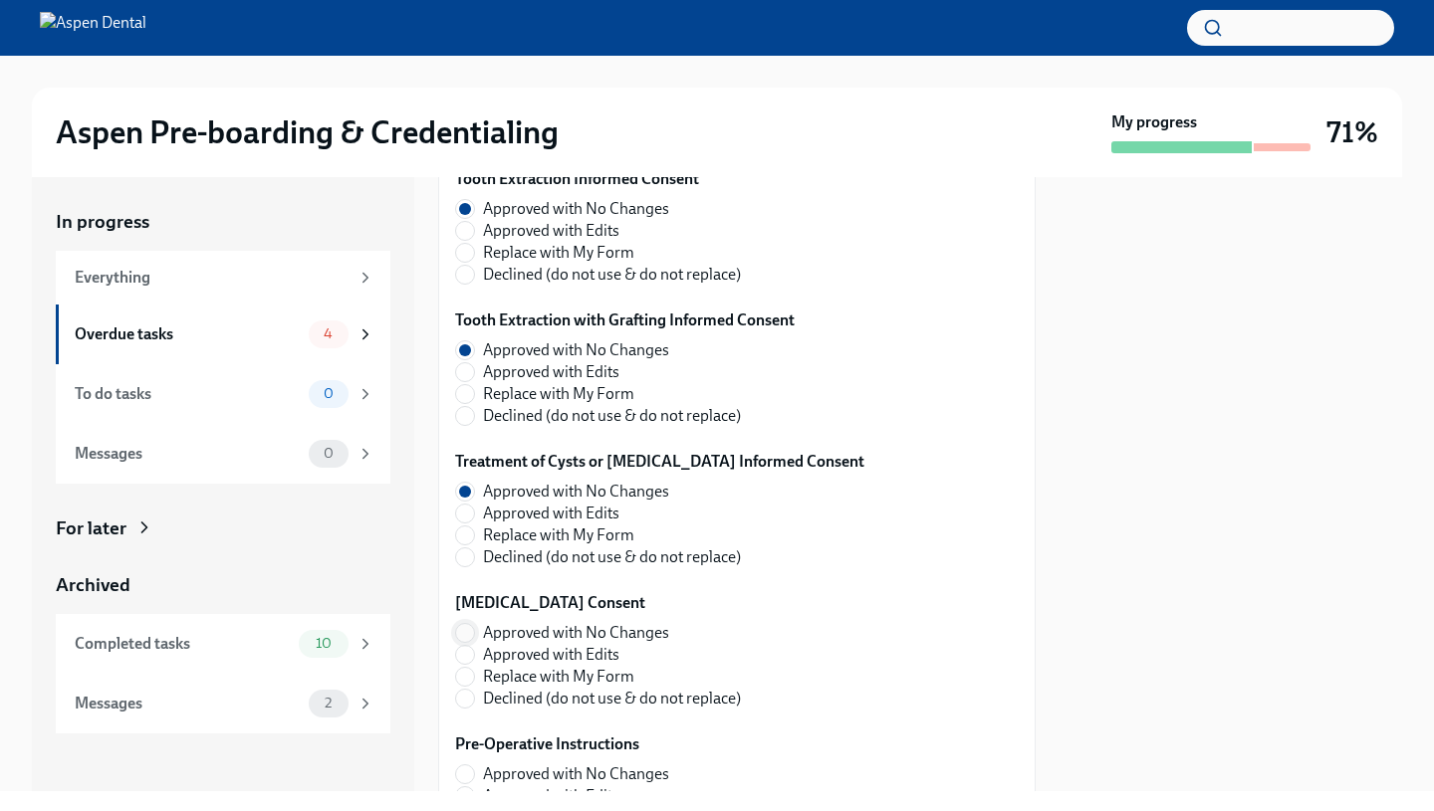
click at [471, 627] on input "Approved with No Changes" at bounding box center [465, 633] width 18 height 18
radio input "true"
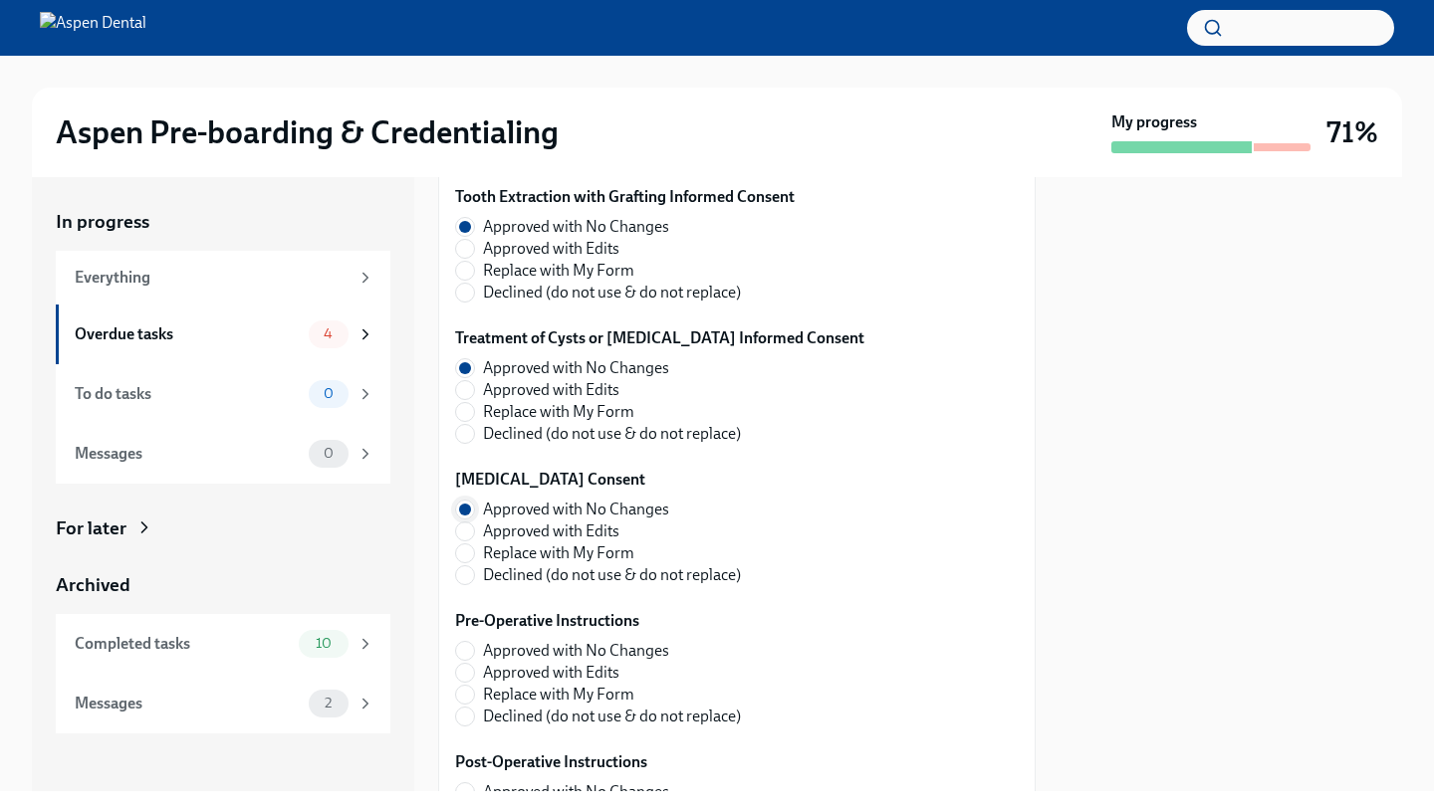
scroll to position [2410, 0]
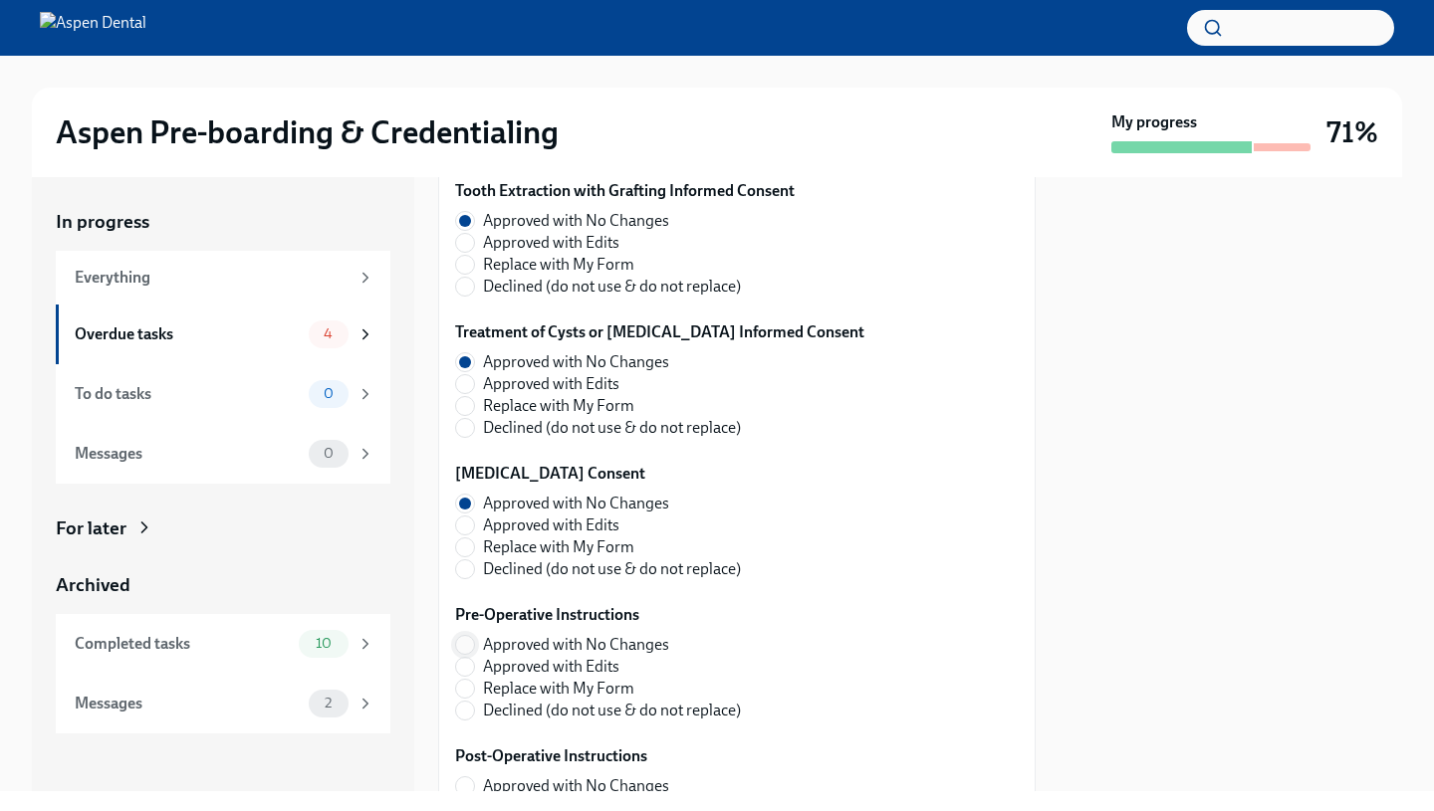
click at [474, 642] on span at bounding box center [465, 645] width 20 height 20
click at [474, 642] on input "Approved with No Changes" at bounding box center [465, 645] width 18 height 18
radio input "true"
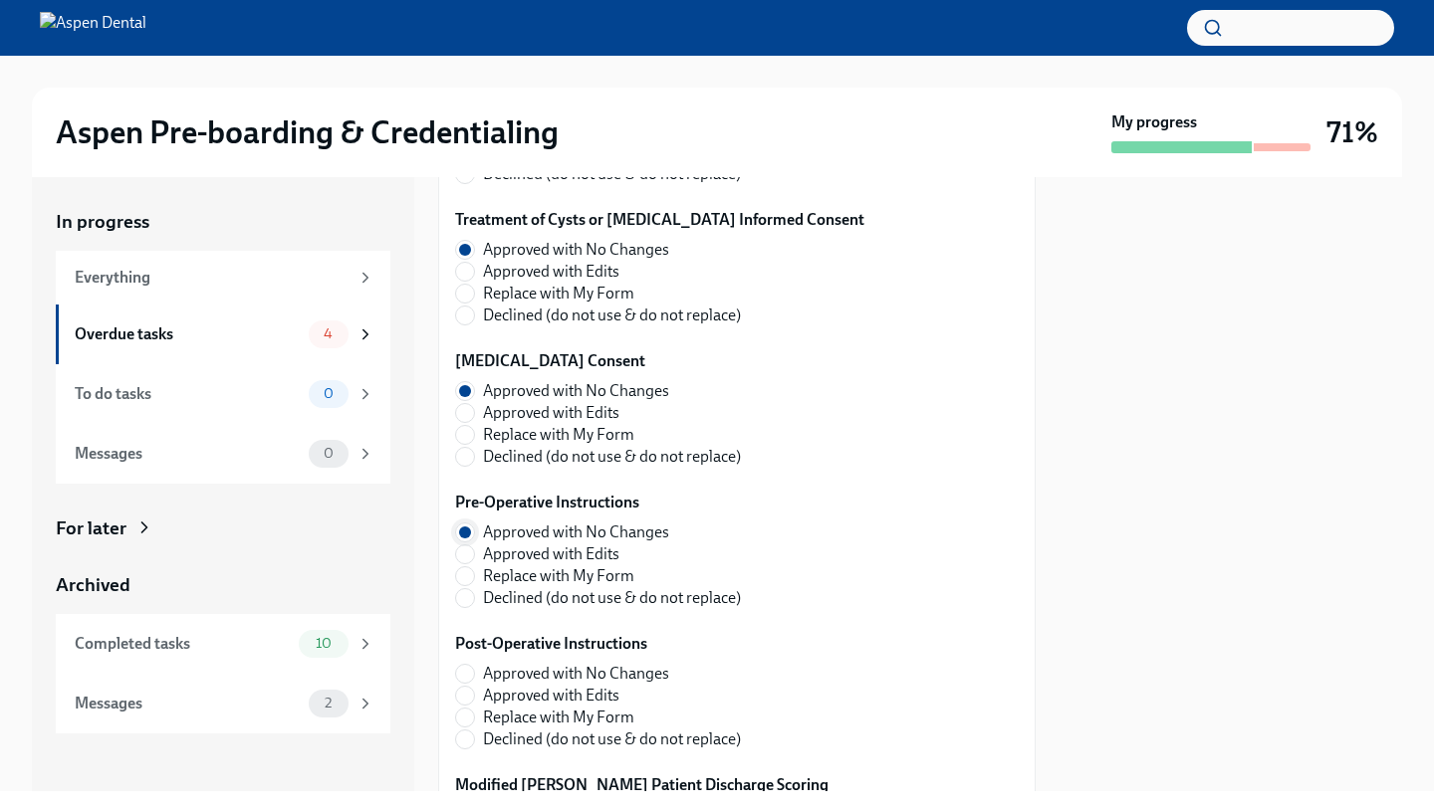
scroll to position [2529, 0]
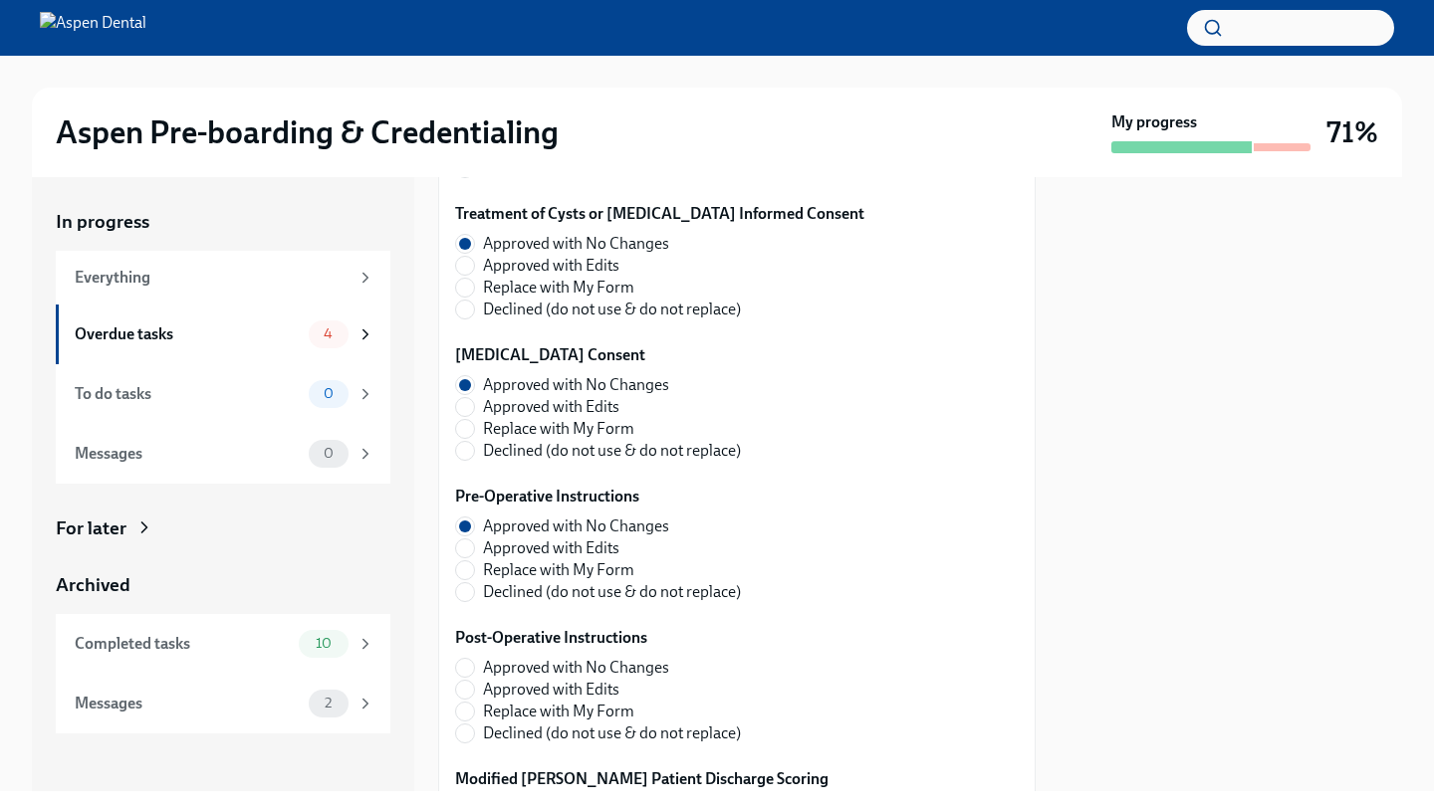
click at [465, 655] on fieldset "Post-Operative Instructions Approved with No Changes Approved with Edits Replac…" at bounding box center [606, 685] width 302 height 117
click at [465, 658] on span at bounding box center [465, 668] width 20 height 20
click at [465, 659] on input "Approved with No Changes" at bounding box center [465, 668] width 18 height 18
radio input "true"
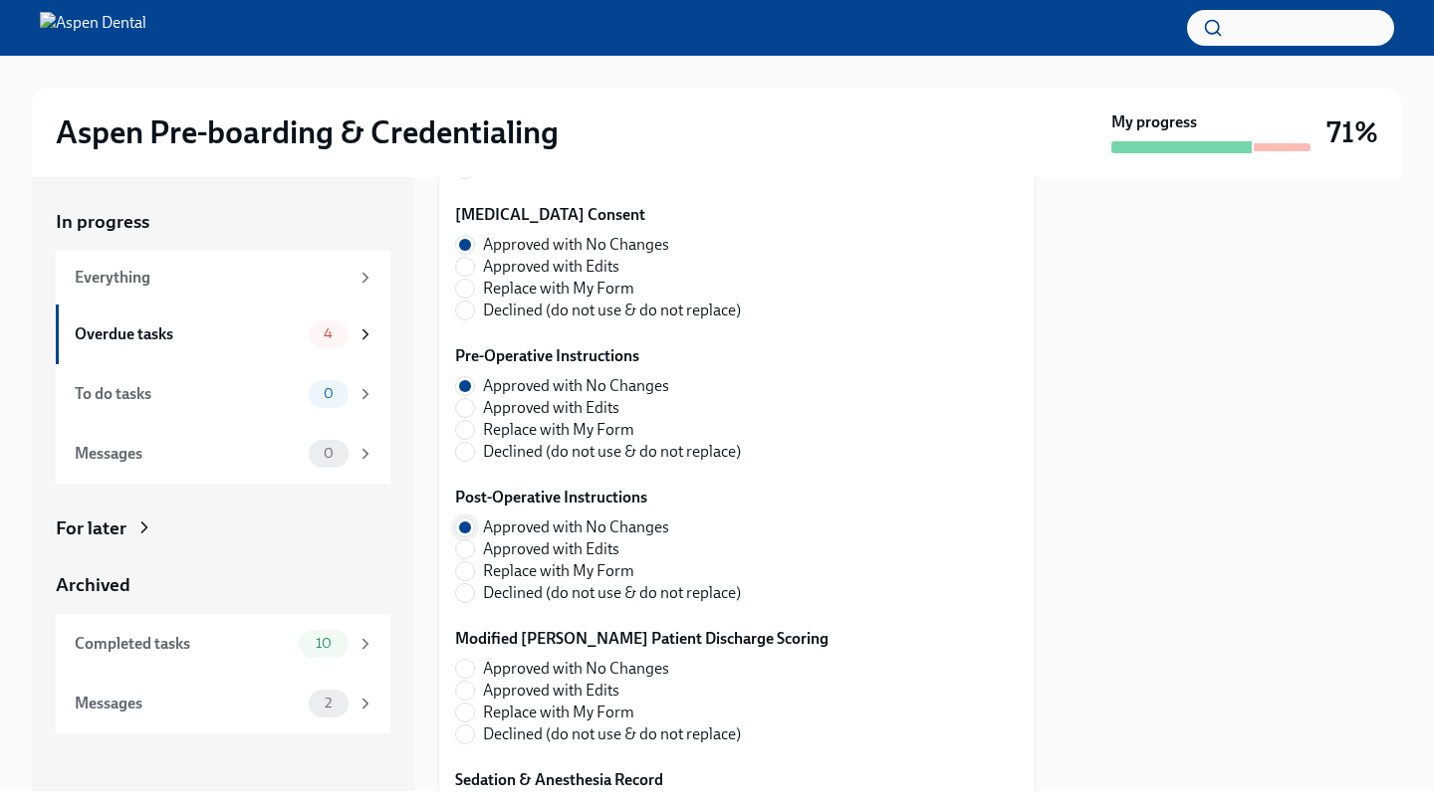
scroll to position [2670, 0]
click at [465, 658] on span at bounding box center [465, 668] width 20 height 20
click at [465, 659] on input "Approved with No Changes" at bounding box center [465, 668] width 18 height 18
radio input "true"
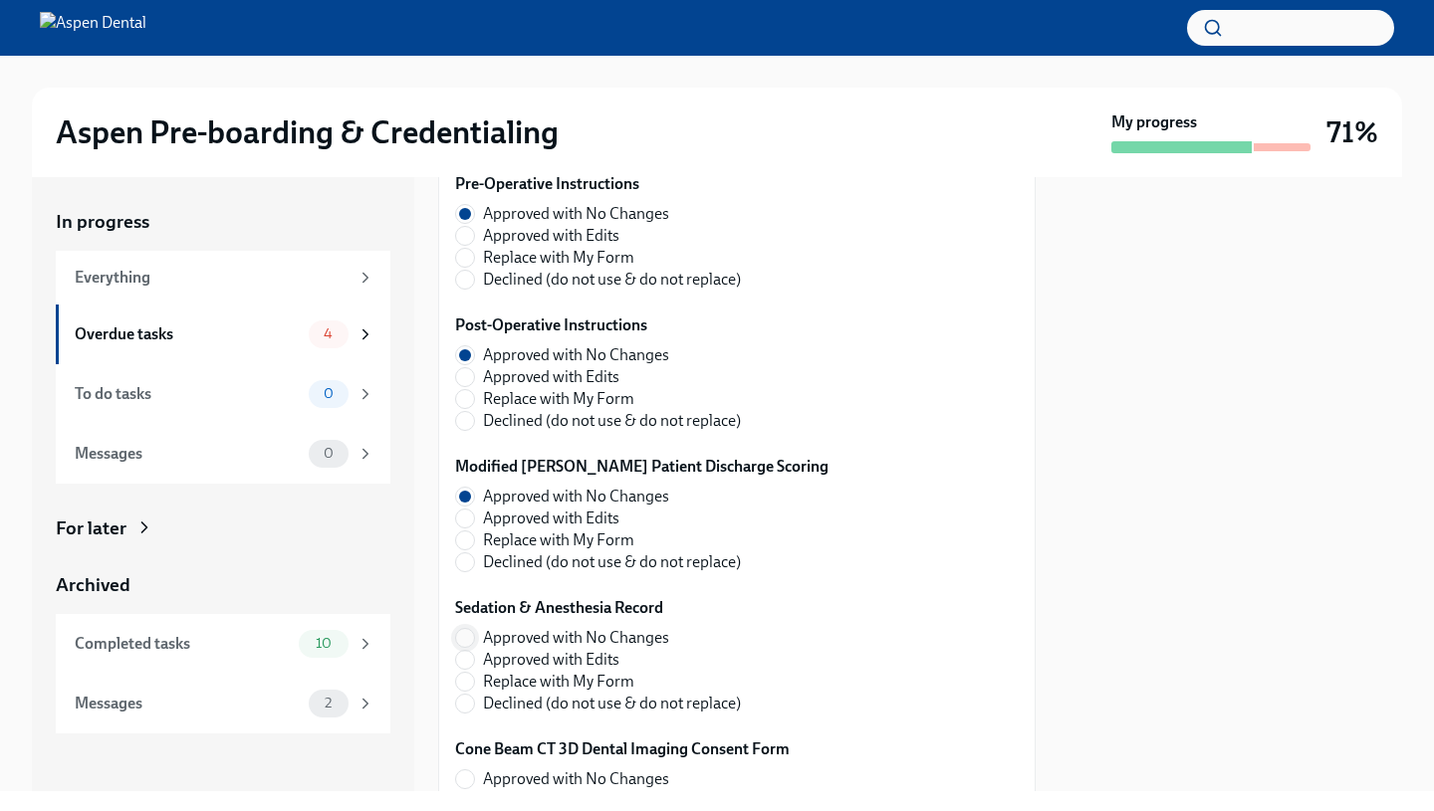
click at [467, 641] on input "Approved with No Changes" at bounding box center [465, 638] width 18 height 18
radio input "true"
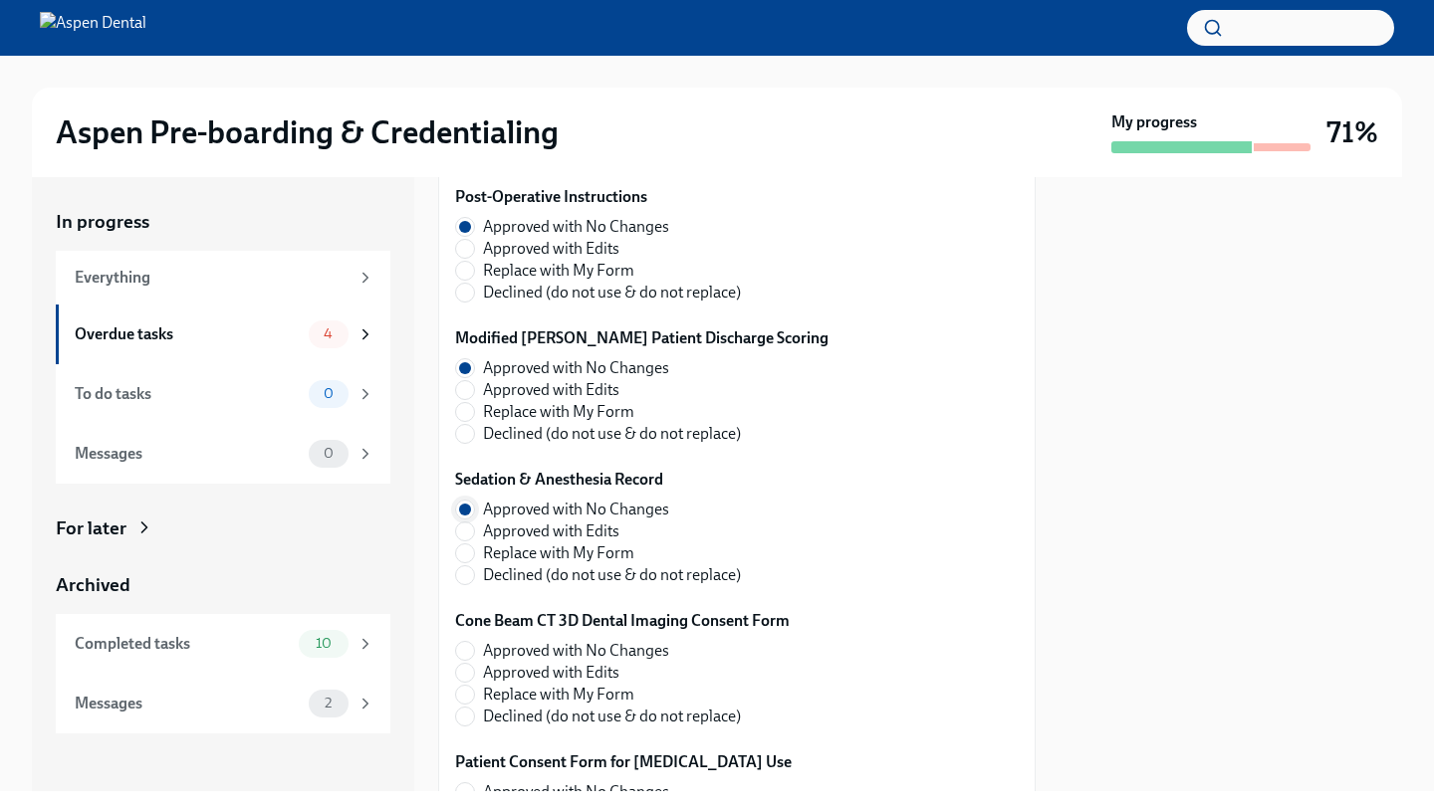
scroll to position [2970, 0]
click at [467, 653] on input "Approved with No Changes" at bounding box center [465, 651] width 18 height 18
radio input "true"
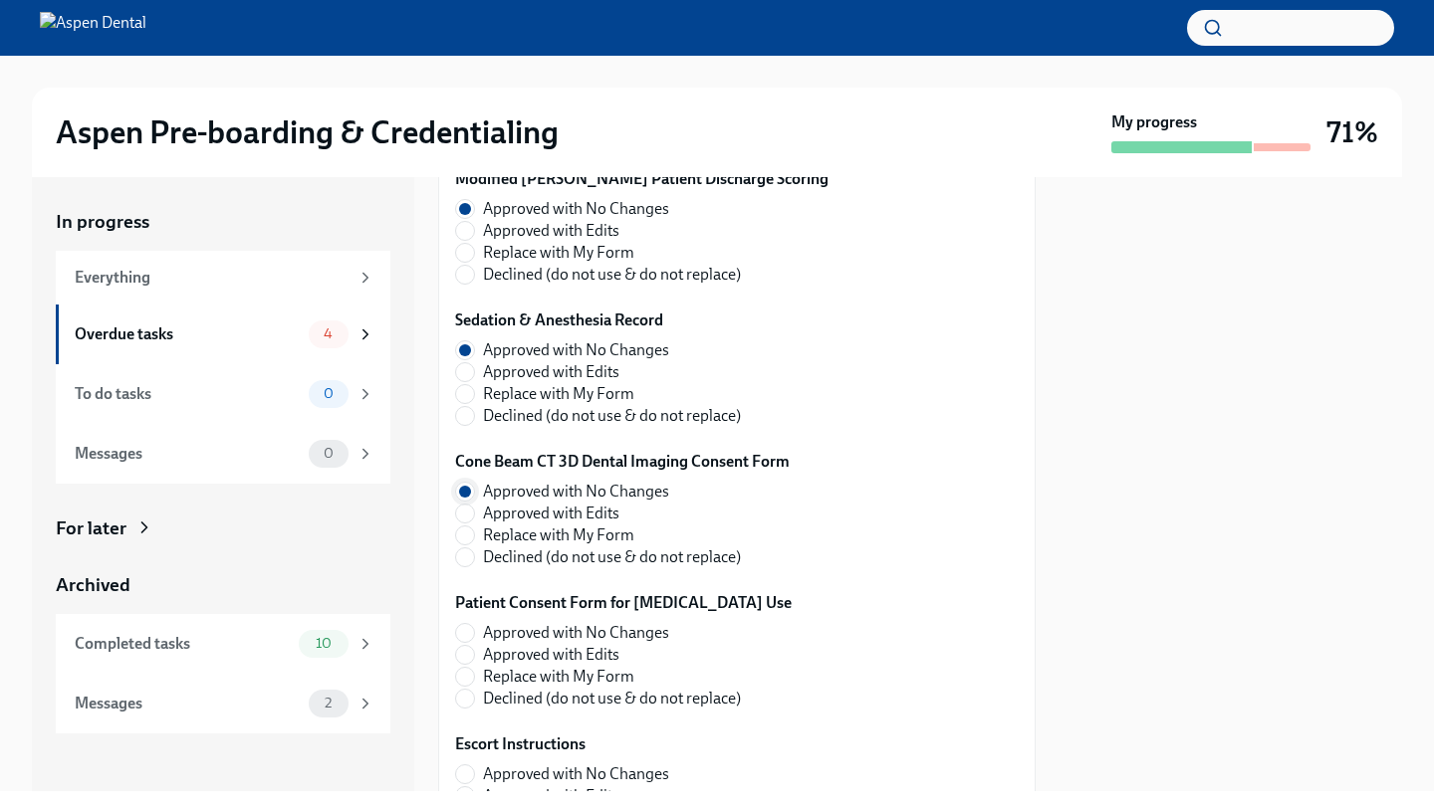
scroll to position [3179, 0]
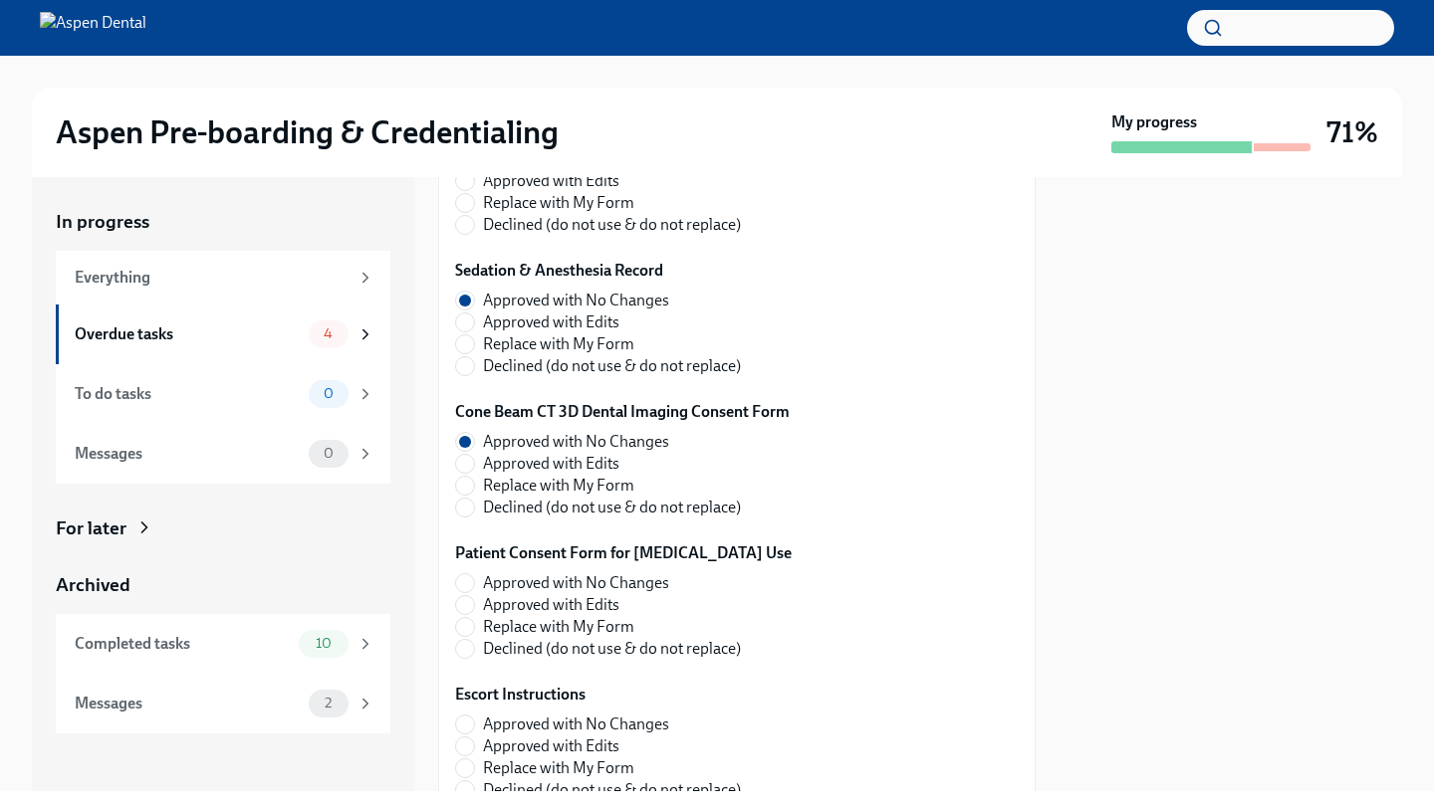
click at [475, 575] on label "Approved with No Changes" at bounding box center [615, 583] width 321 height 22
click at [474, 575] on input "Approved with No Changes" at bounding box center [465, 583] width 18 height 18
radio input "true"
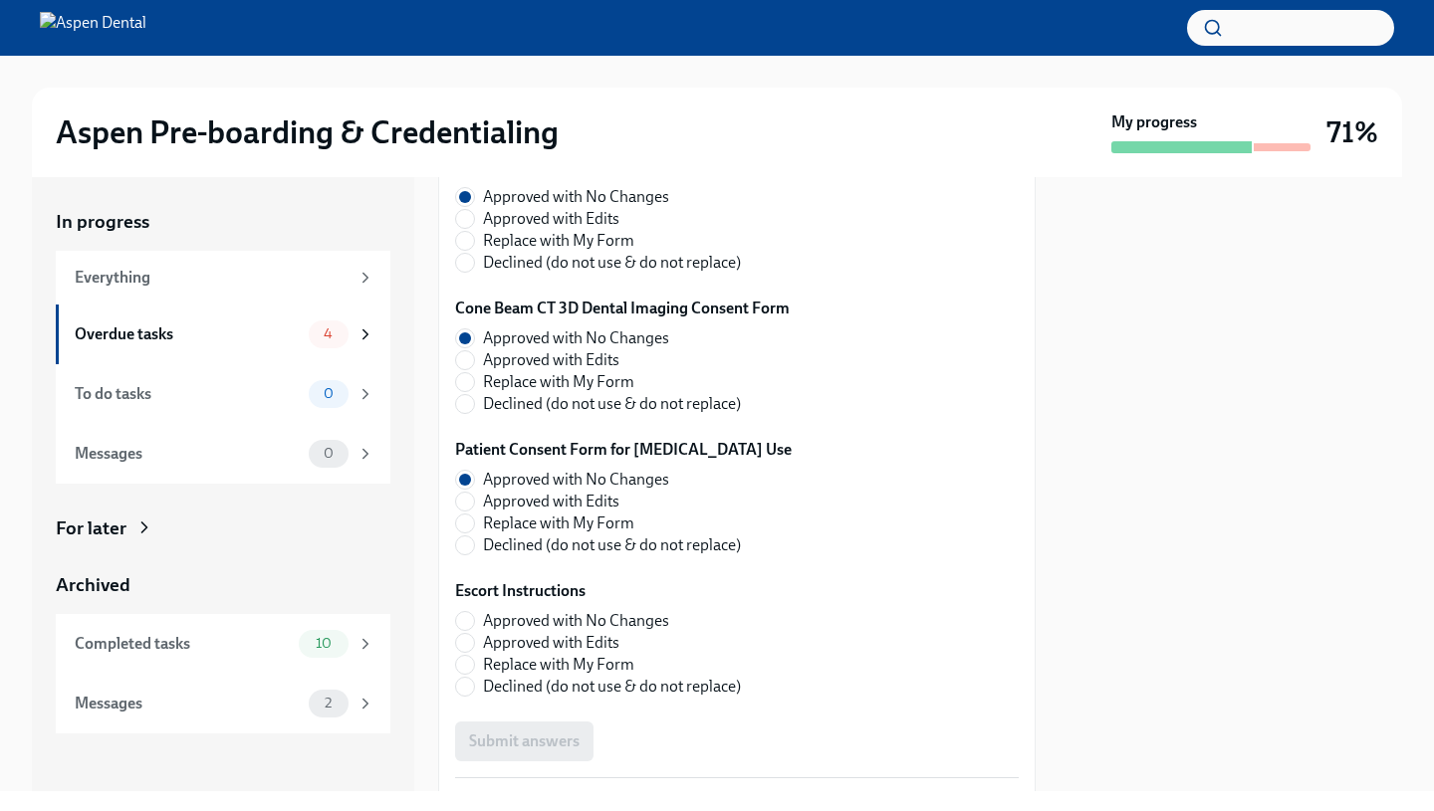
scroll to position [3283, 0]
click at [468, 617] on input "Approved with No Changes" at bounding box center [465, 620] width 18 height 18
radio input "true"
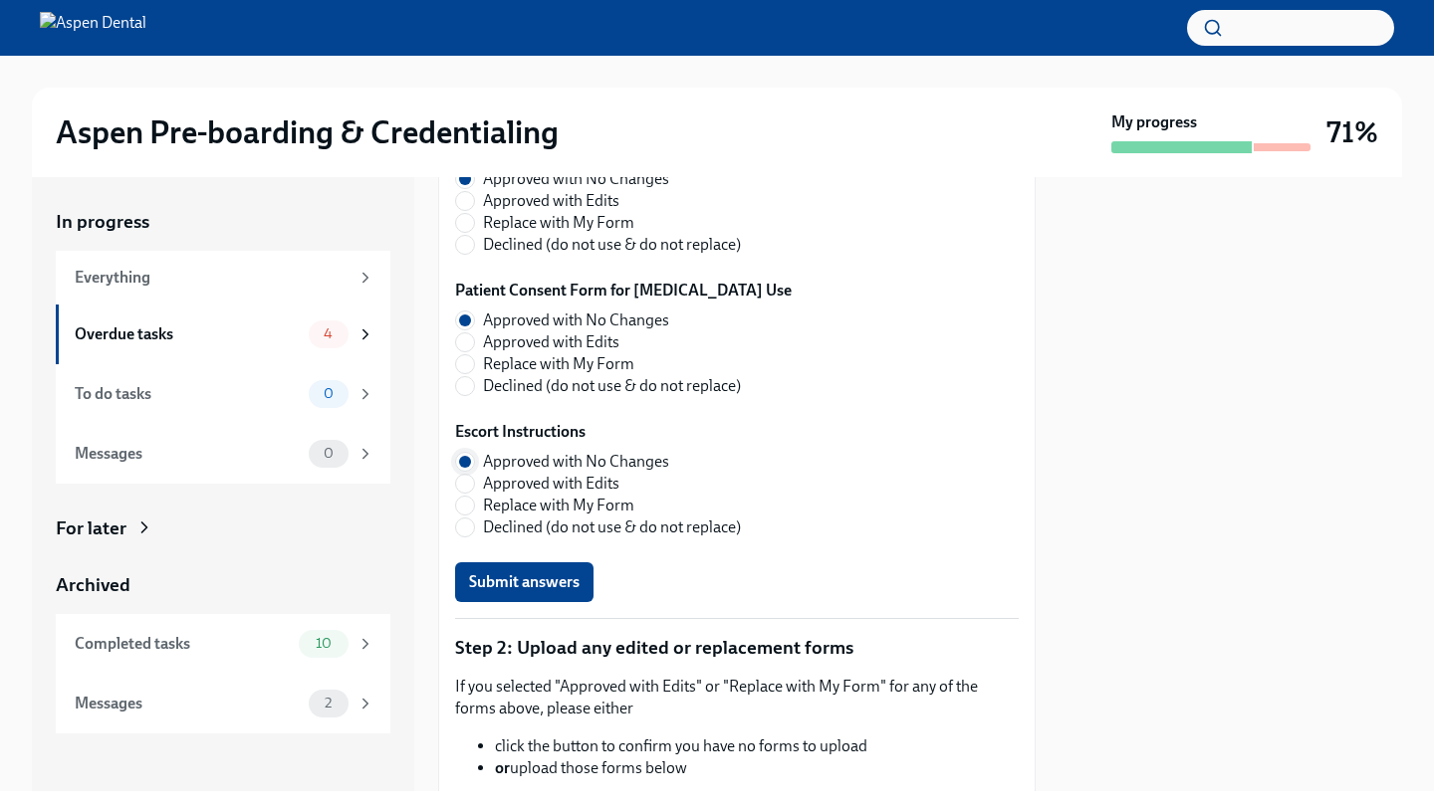
scroll to position [3520, 0]
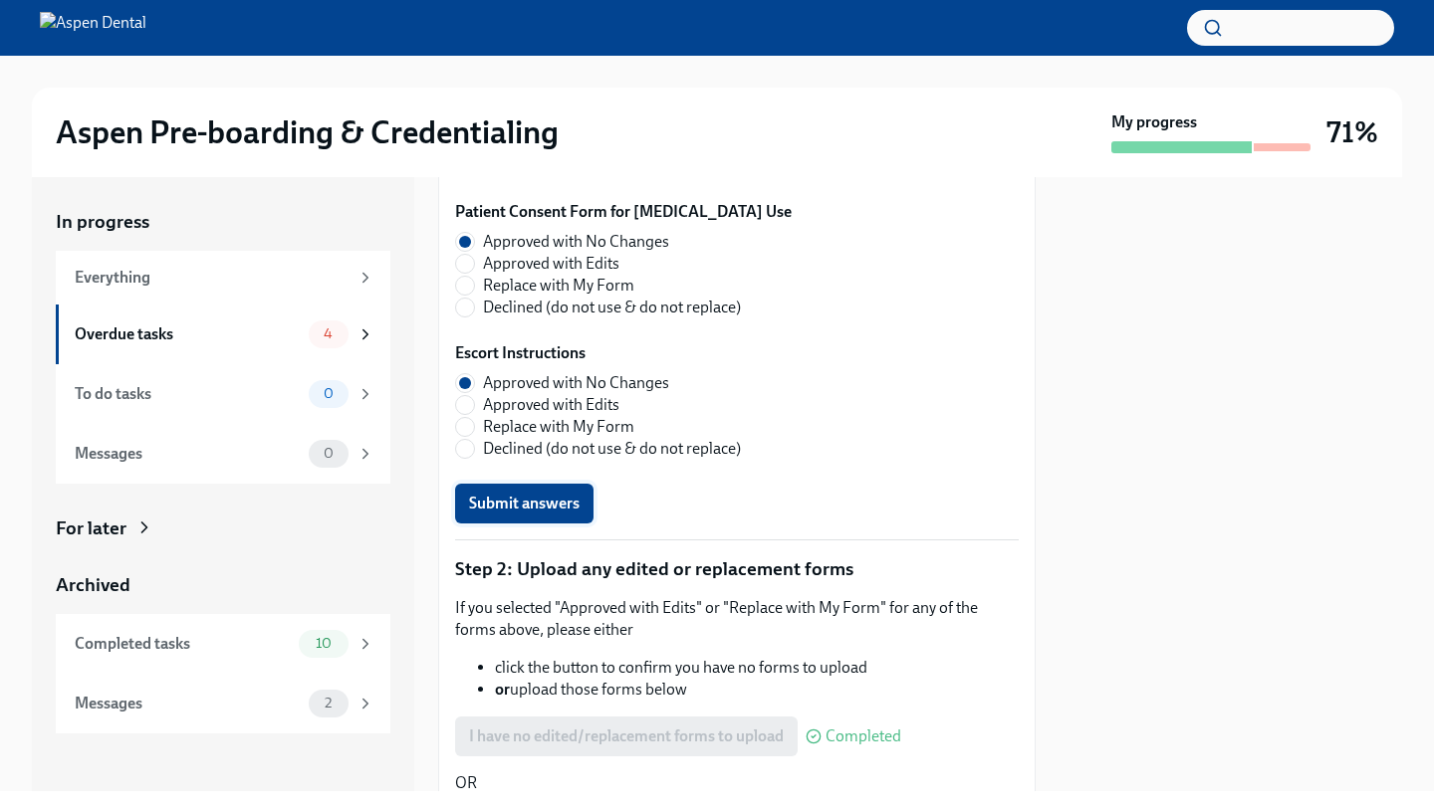
click at [495, 511] on span "Submit answers" at bounding box center [524, 504] width 111 height 20
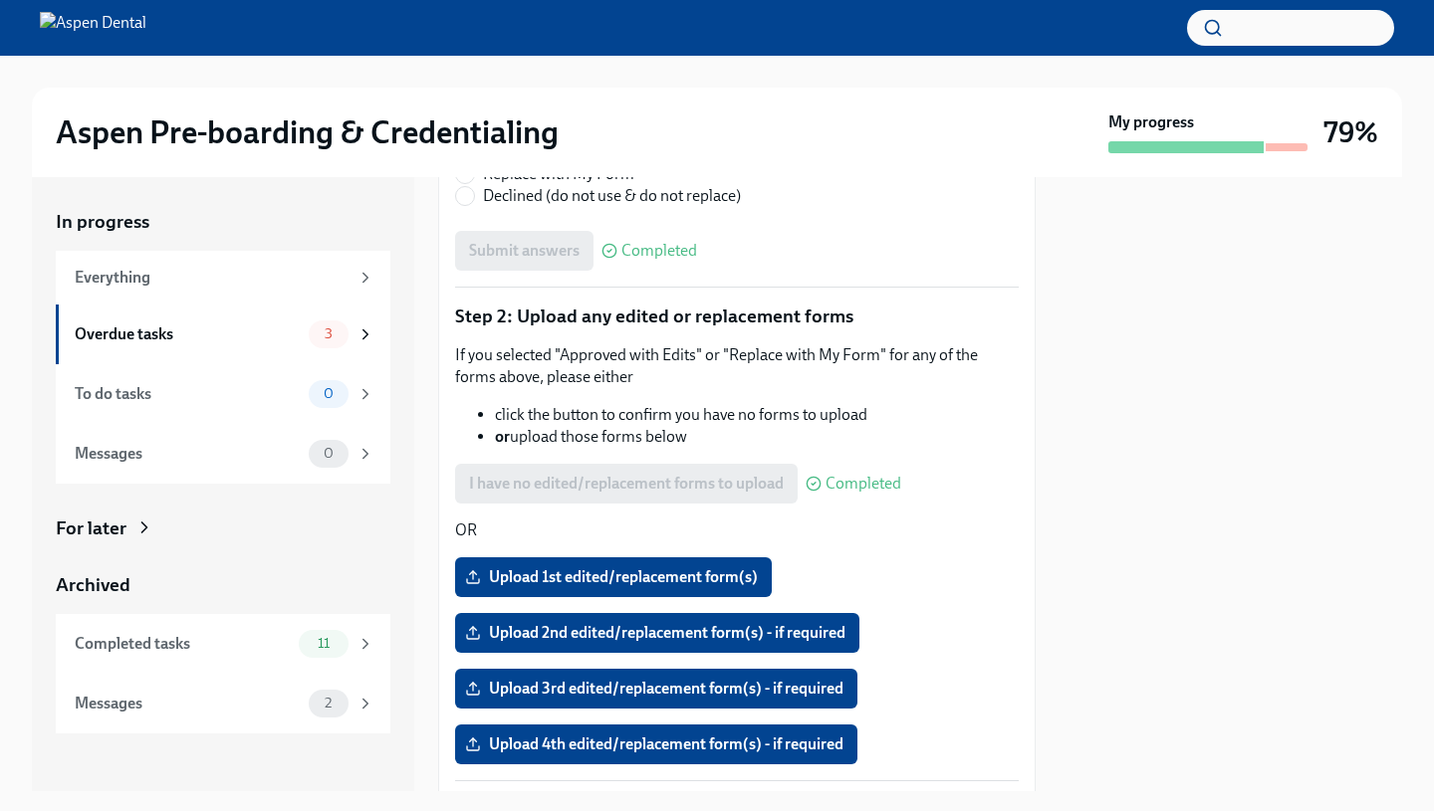
scroll to position [4140, 0]
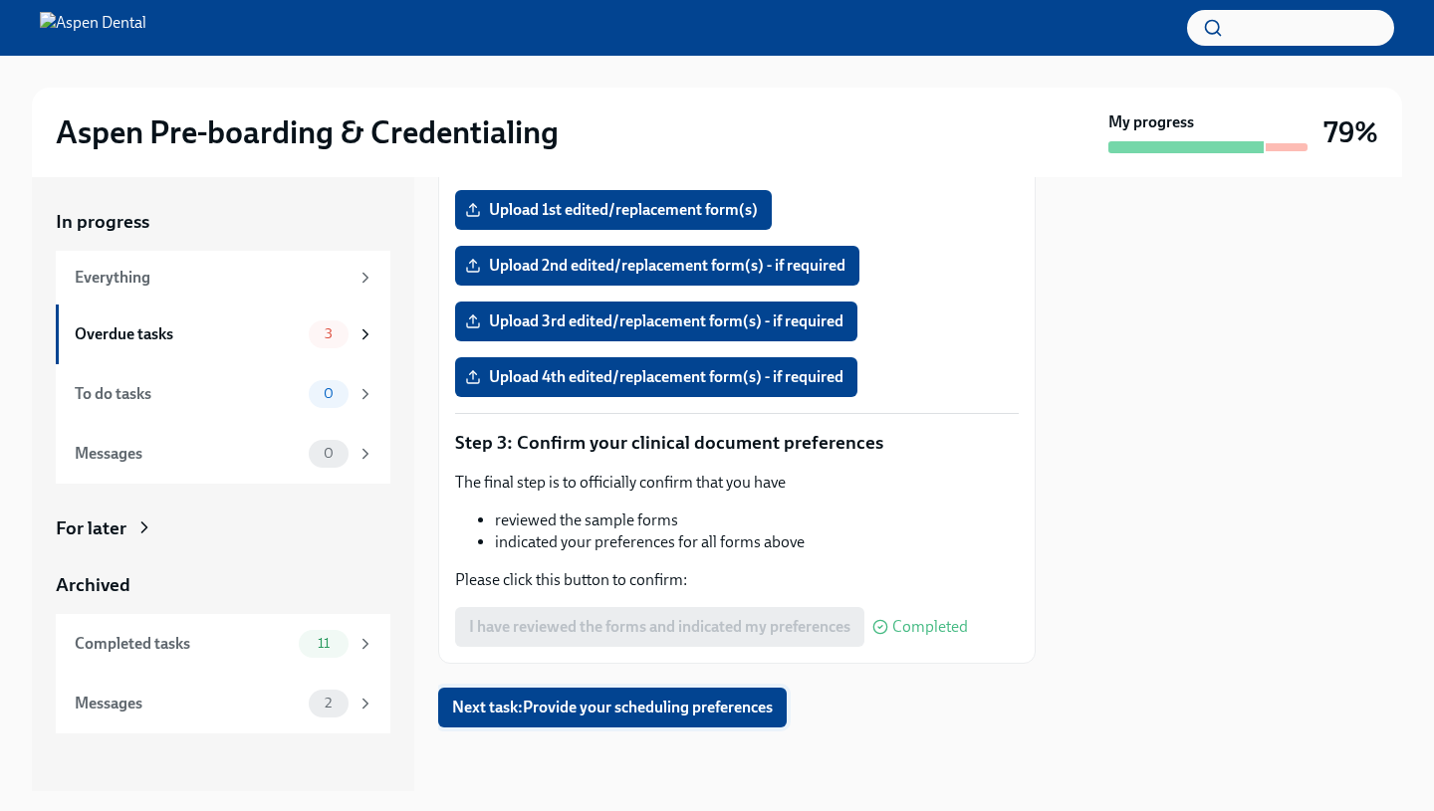
click at [563, 701] on span "Next task : Provide your scheduling preferences" at bounding box center [612, 708] width 321 height 20
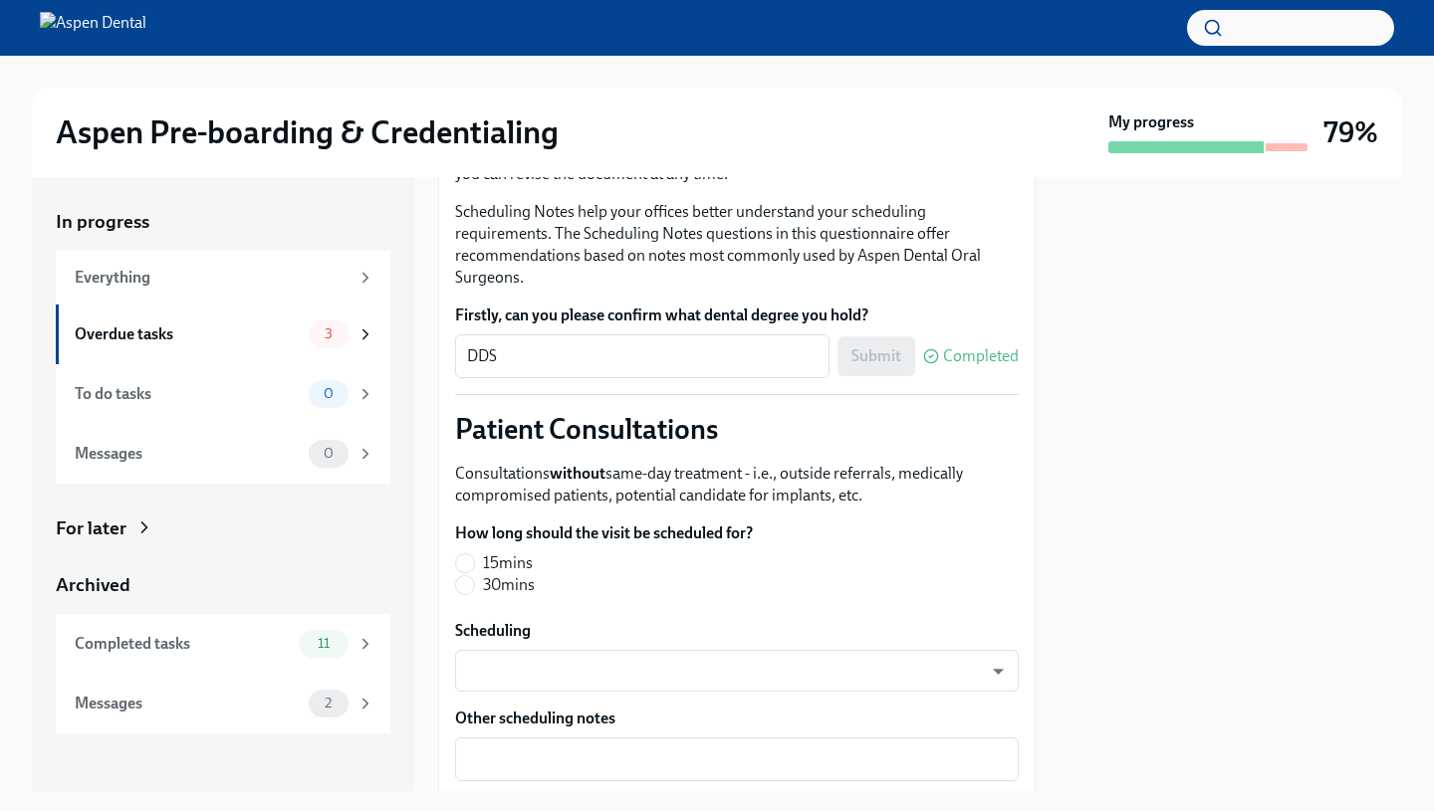
scroll to position [298, 0]
click at [518, 665] on body "Aspen Pre-boarding & Credentialing My progress 79% In progress Everything Overd…" at bounding box center [717, 405] width 1434 height 811
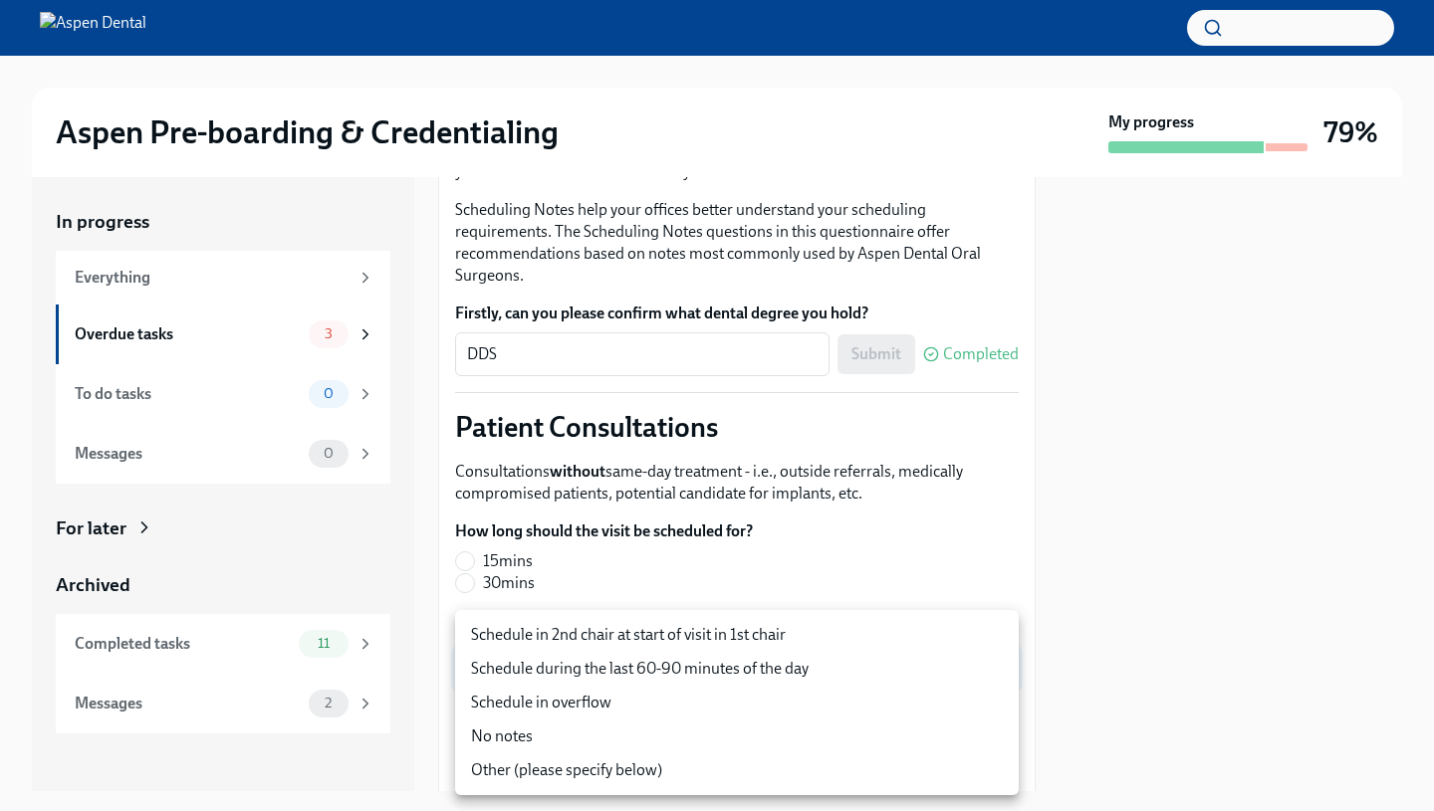
click at [638, 554] on div at bounding box center [717, 405] width 1434 height 811
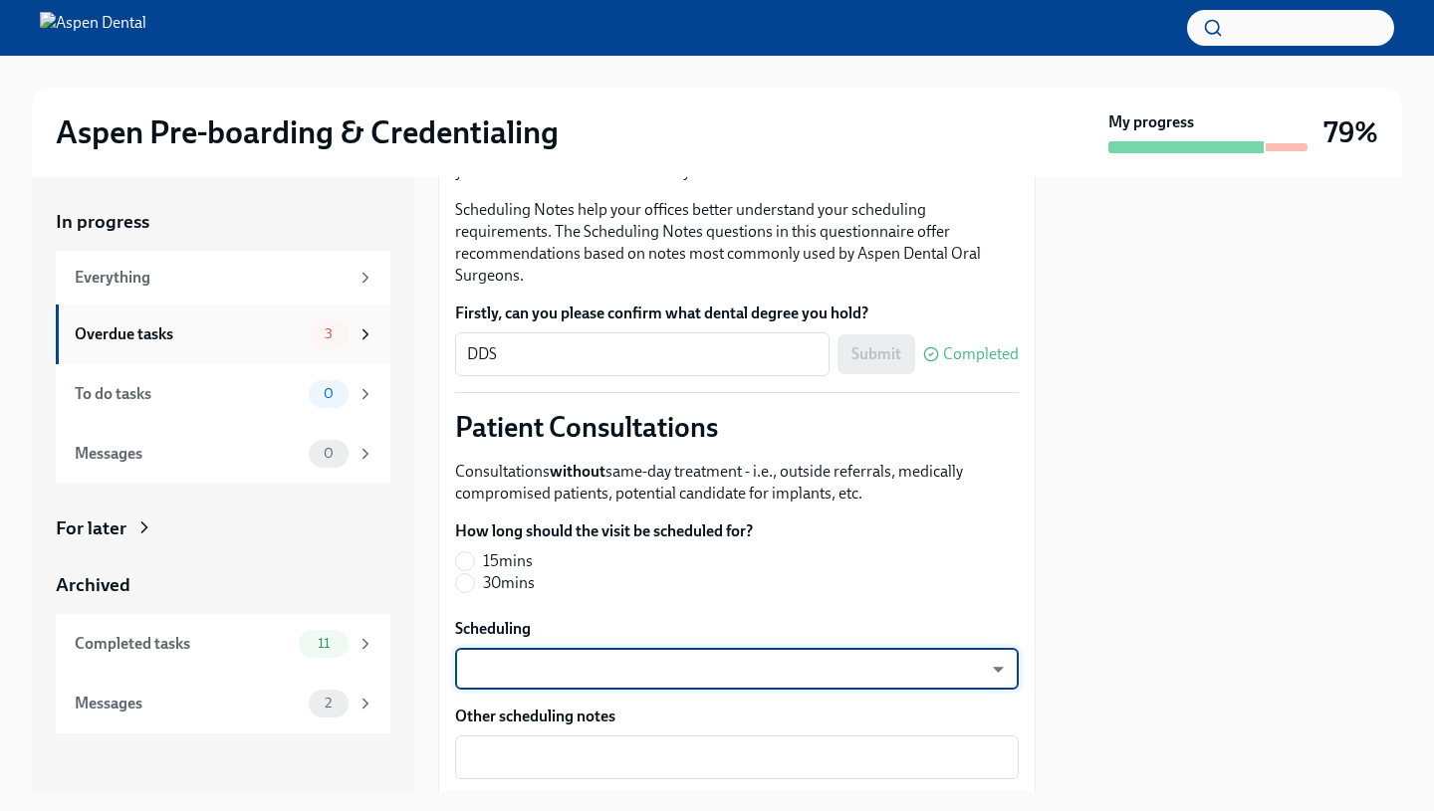
click at [263, 346] on div "Overdue tasks 3" at bounding box center [225, 335] width 300 height 28
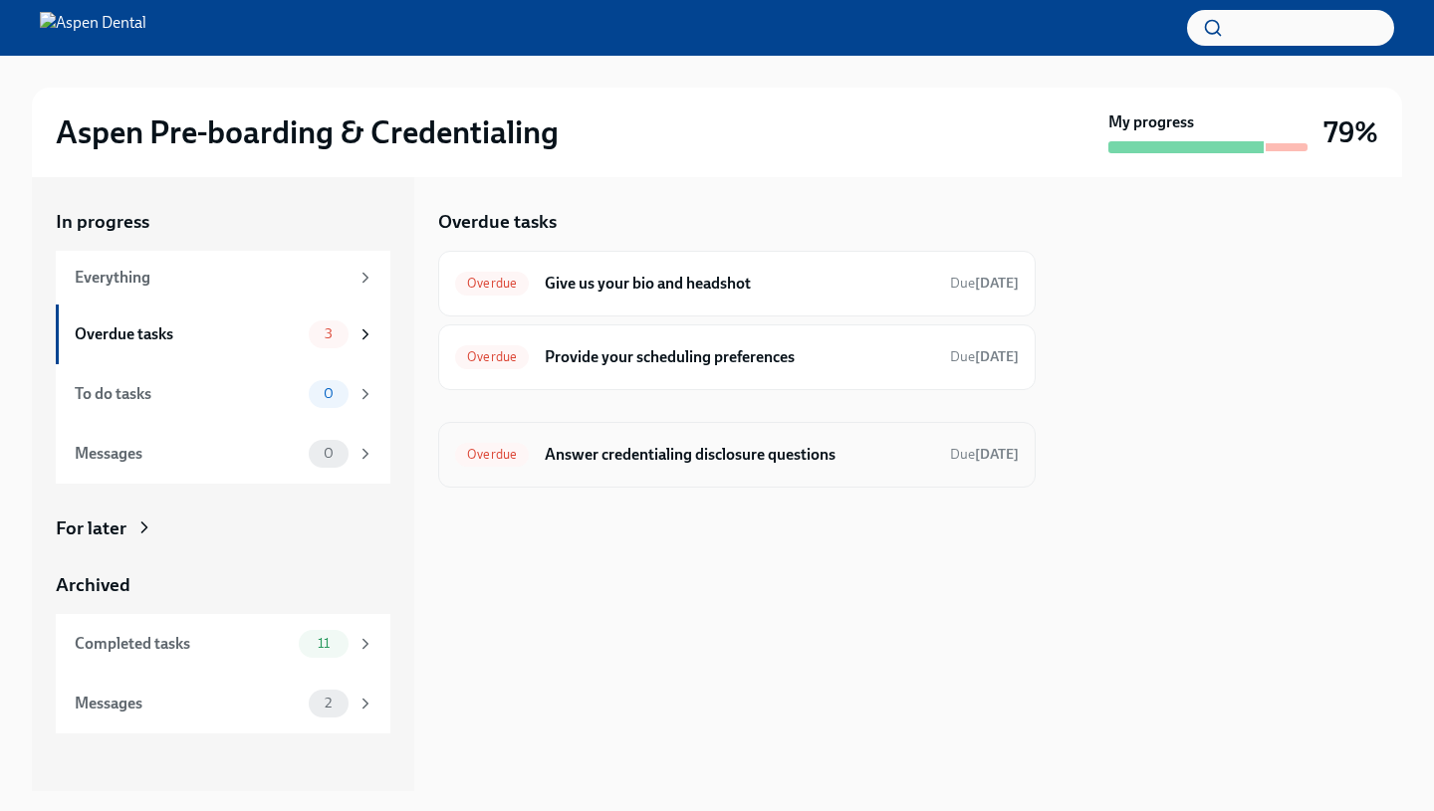
click at [499, 443] on div "Overdue" at bounding box center [492, 455] width 74 height 24
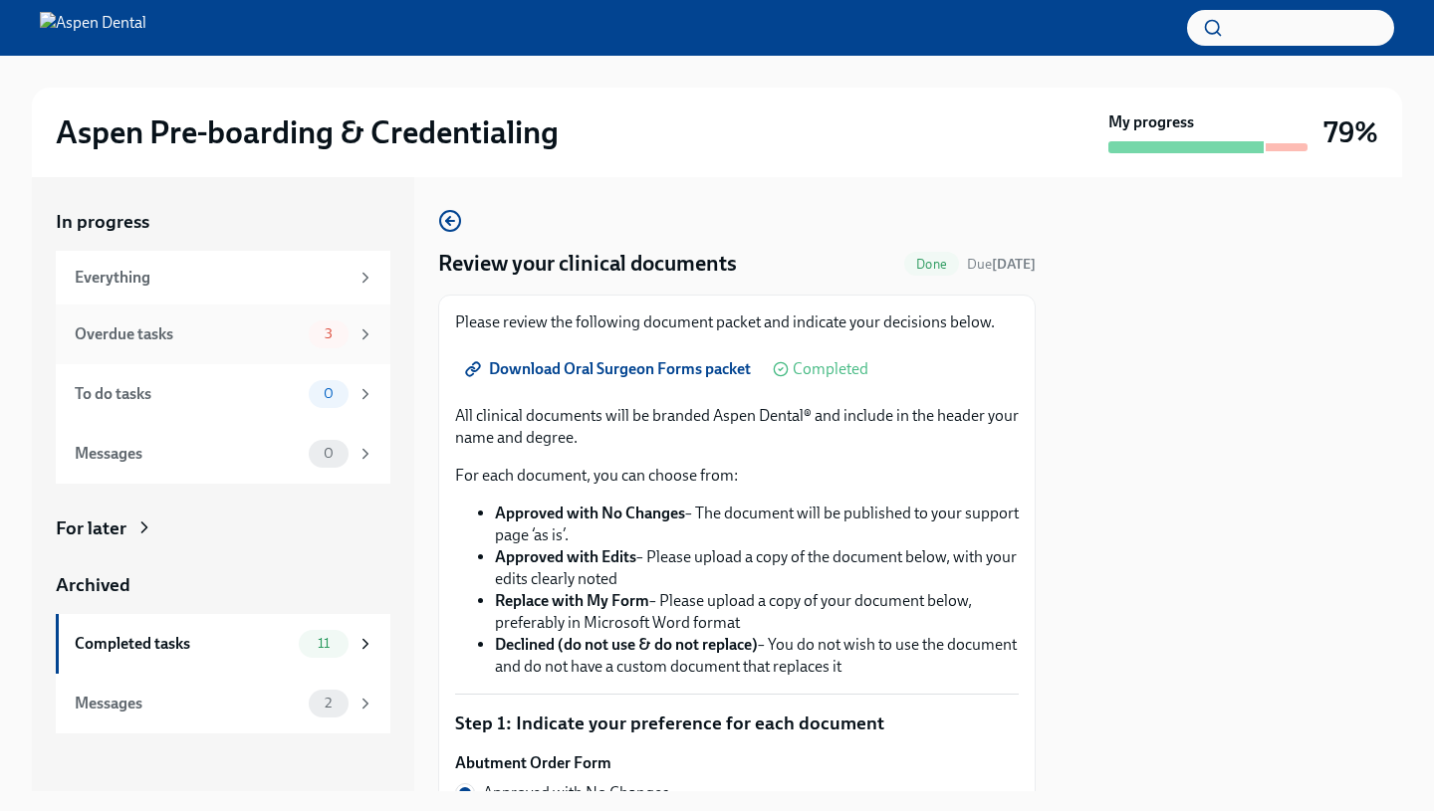
click at [296, 328] on div "Overdue tasks" at bounding box center [188, 335] width 226 height 22
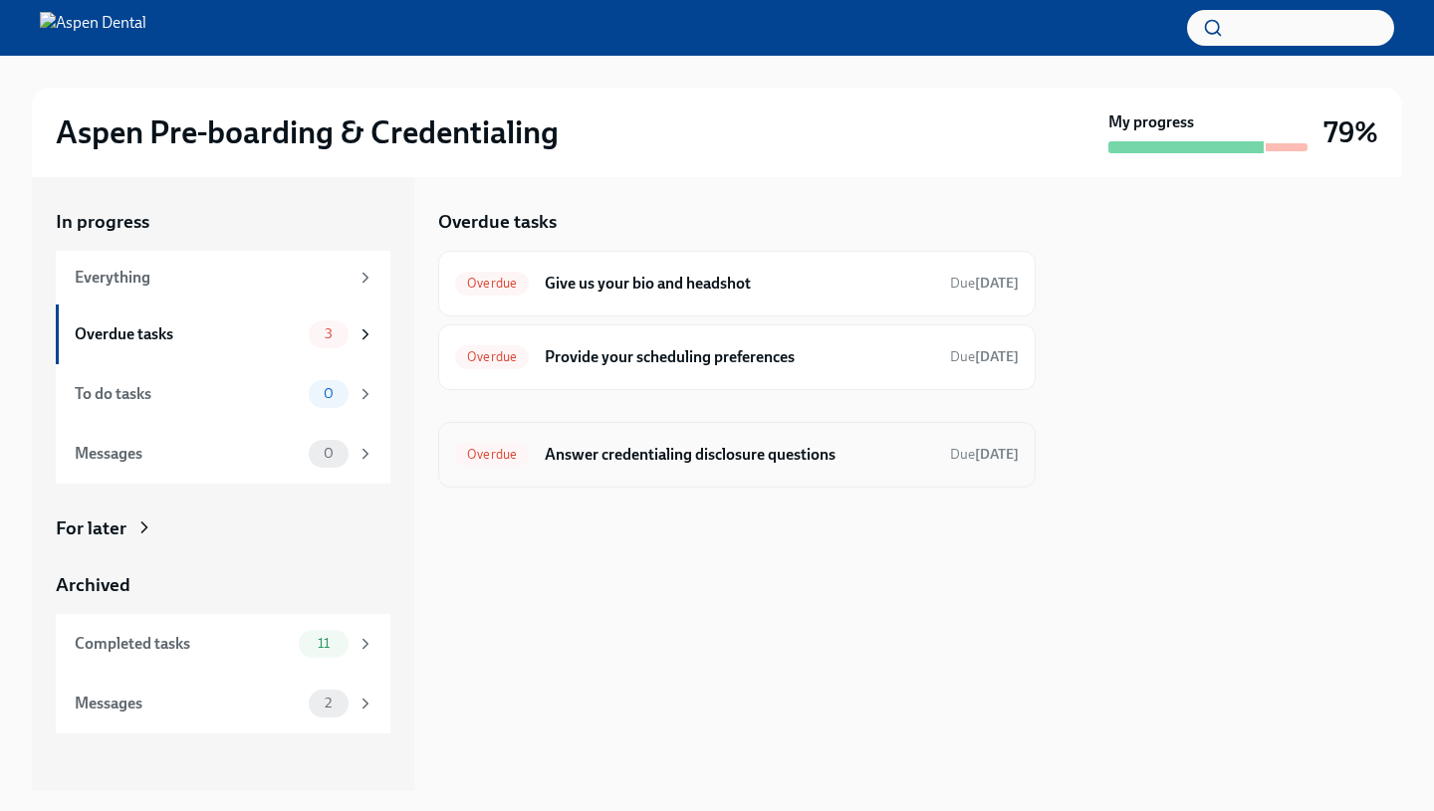
click at [573, 473] on div "Overdue Answer credentialing disclosure questions Due Jul 20th" at bounding box center [736, 455] width 597 height 66
click at [516, 467] on div "Overdue Answer credentialing disclosure questions Due Jul 20th" at bounding box center [736, 455] width 563 height 32
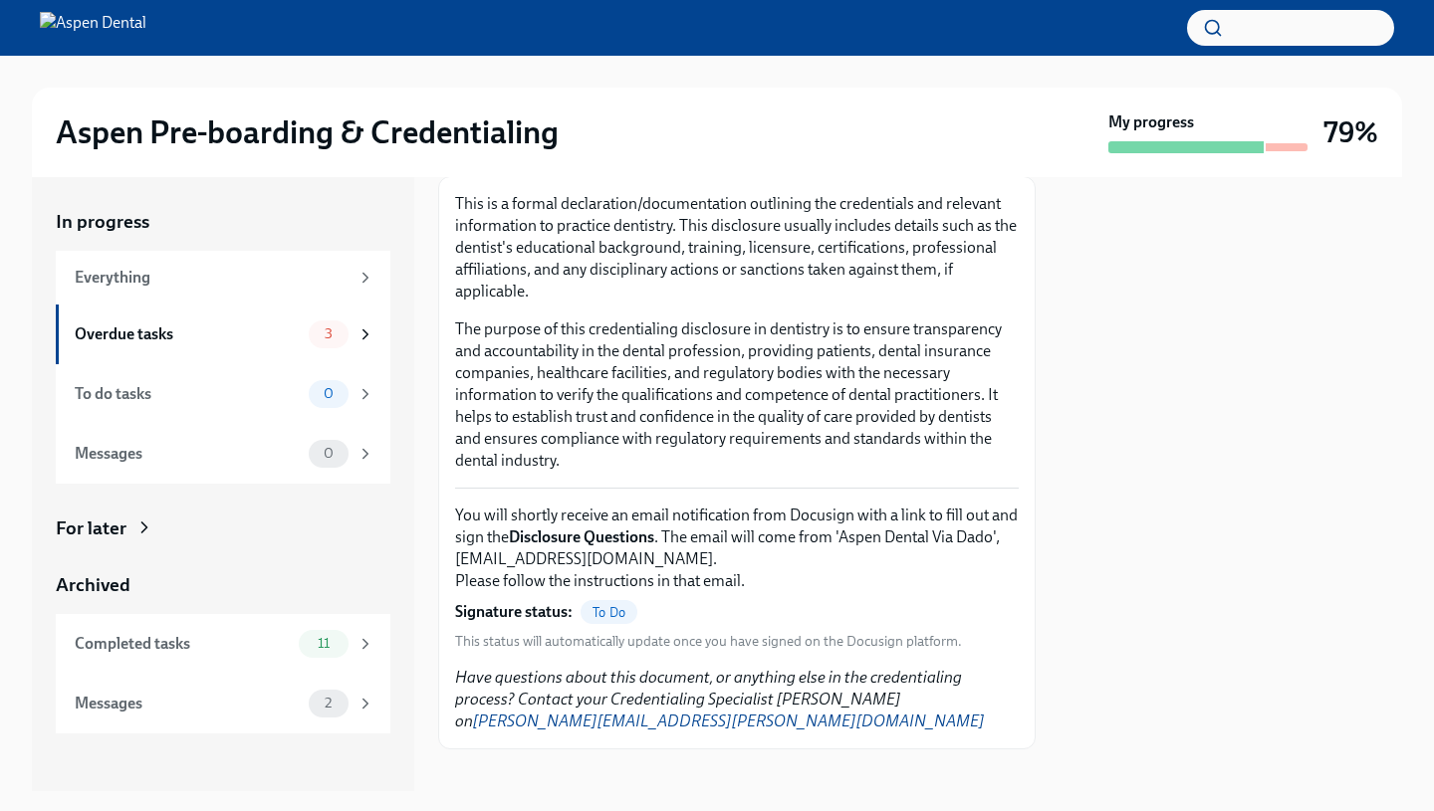
scroll to position [113, 0]
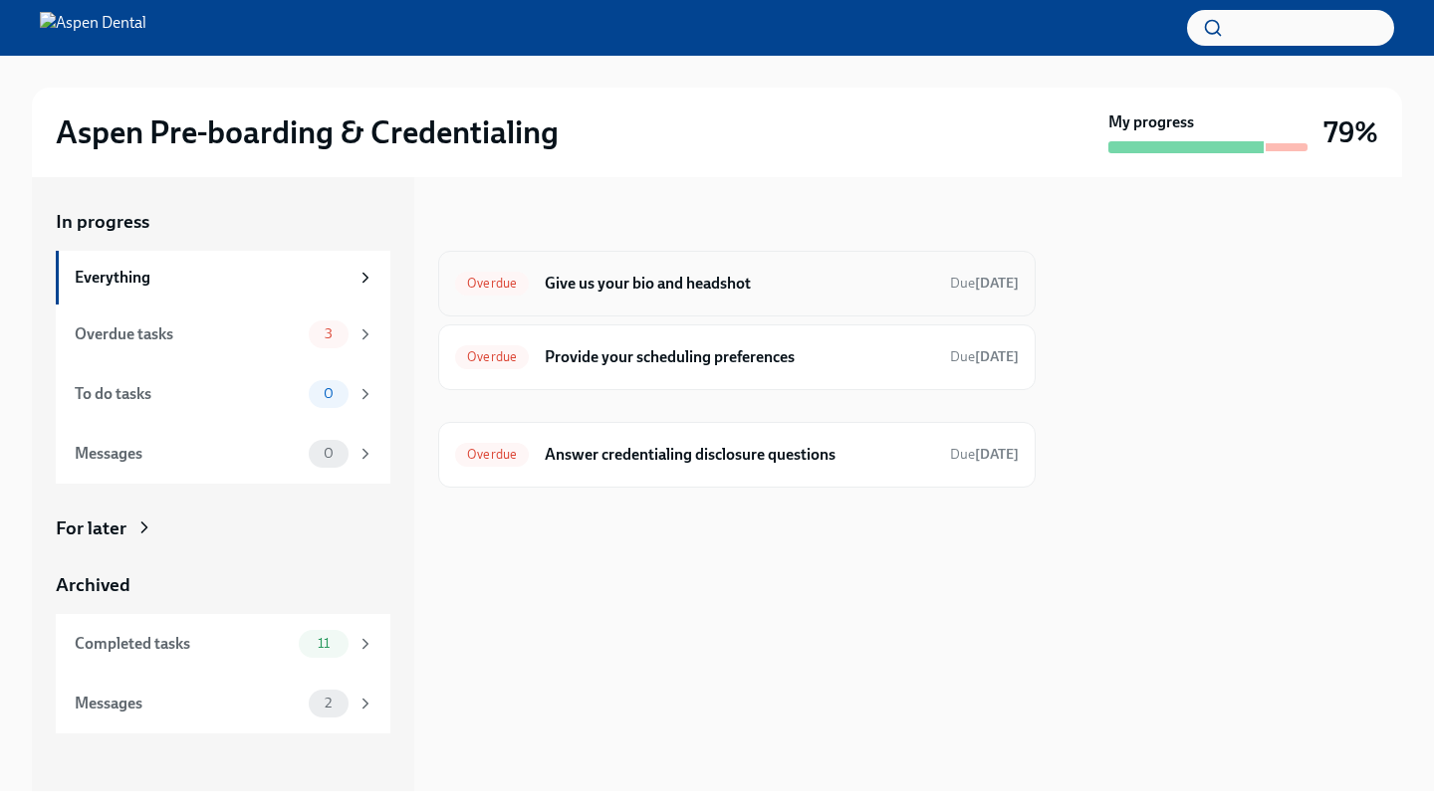
click at [544, 304] on div "Overdue Give us your bio and headshot Due Jul 19th" at bounding box center [736, 284] width 597 height 66
click at [505, 291] on div "Overdue" at bounding box center [492, 284] width 74 height 24
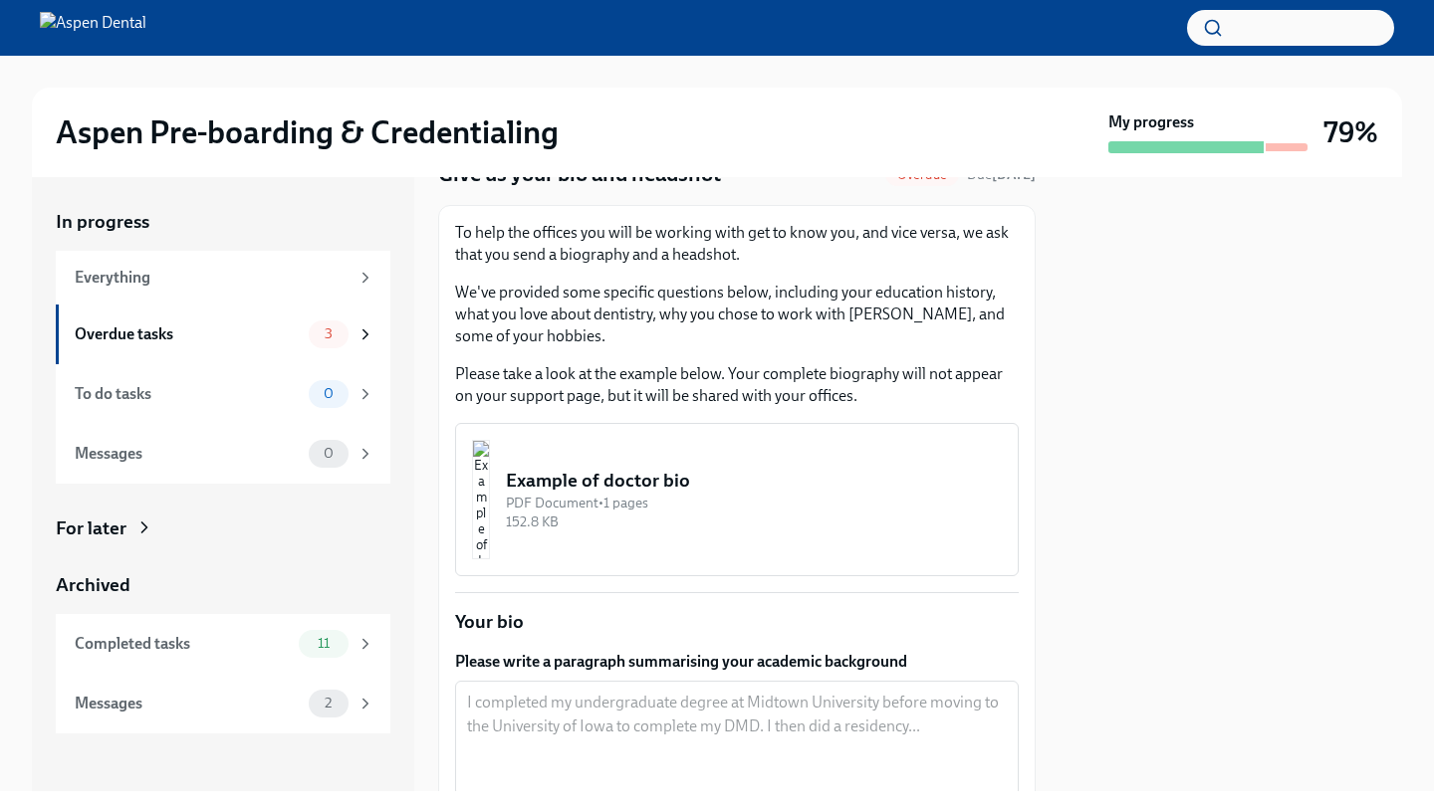
scroll to position [109, 0]
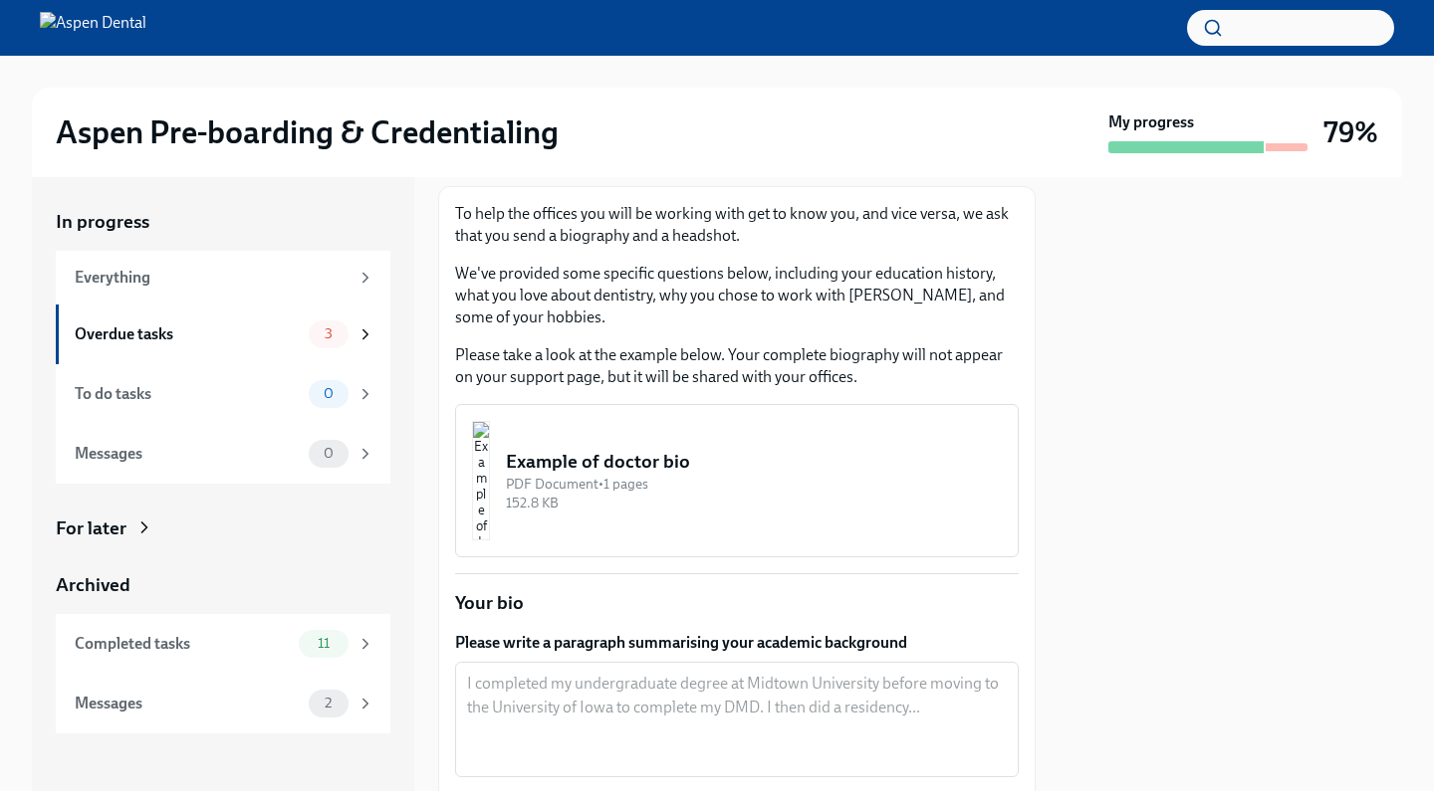
click at [490, 449] on img "button" at bounding box center [481, 480] width 18 height 119
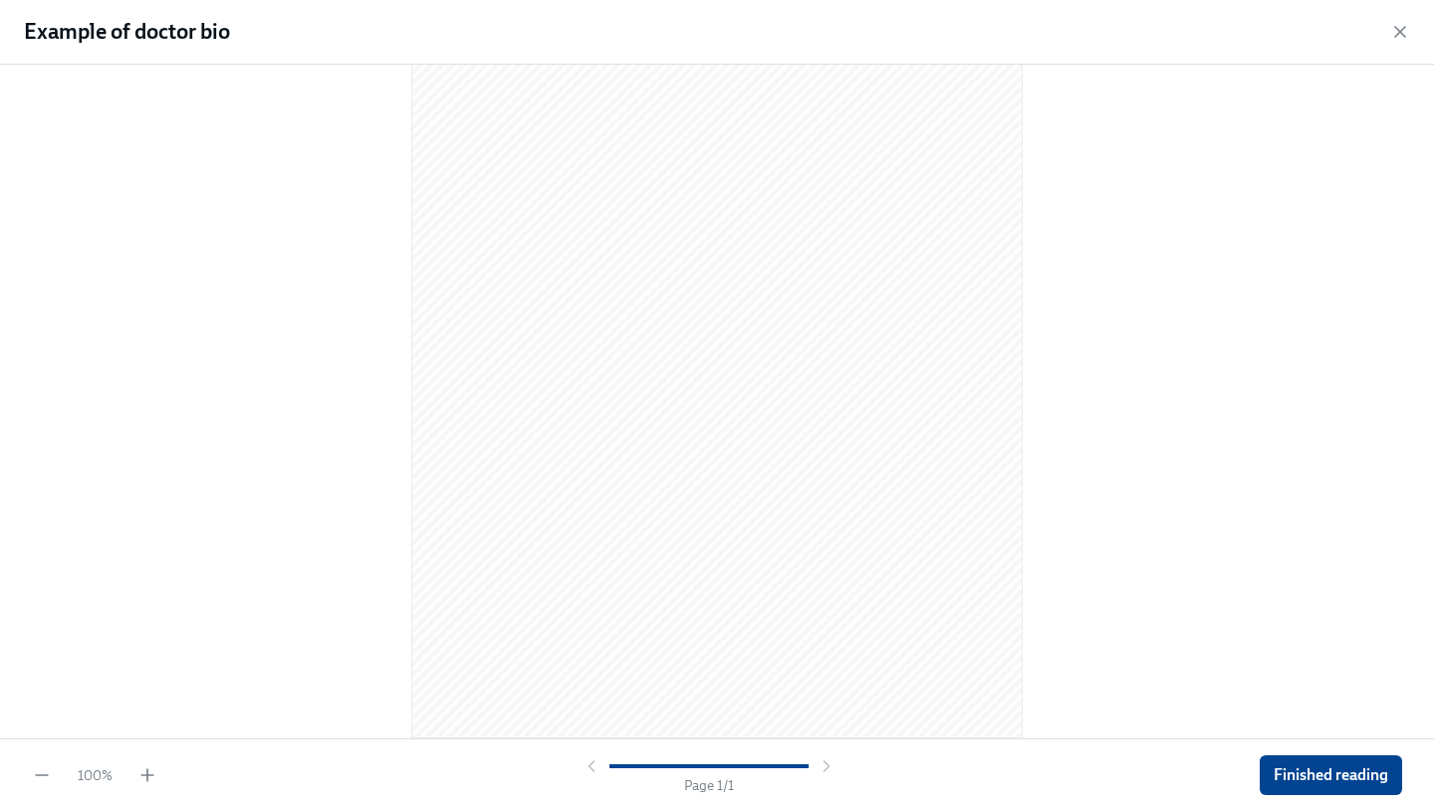
scroll to position [0, 0]
